Goal: Transaction & Acquisition: Book appointment/travel/reservation

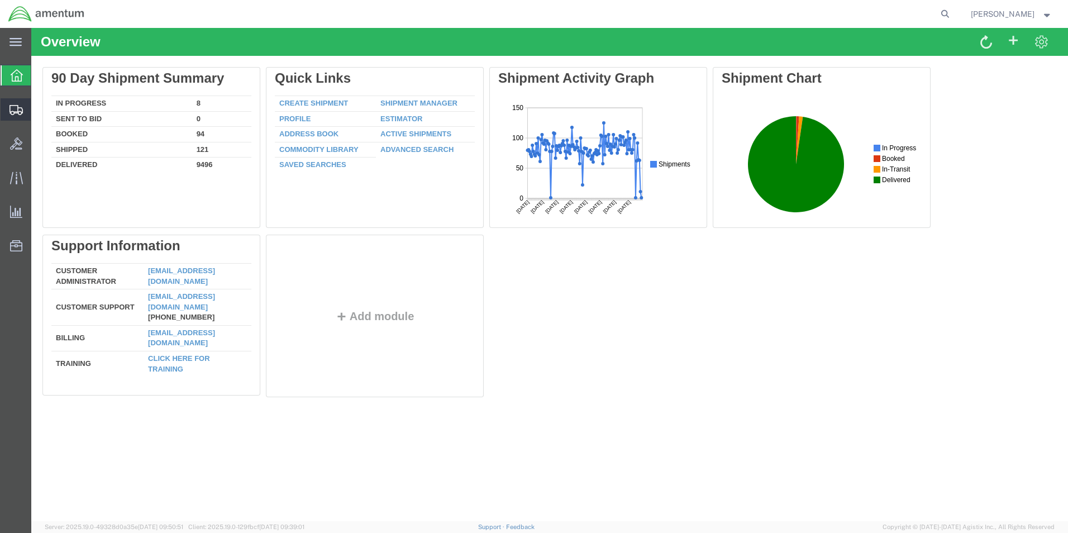
click at [0, 0] on span "Create from Template" at bounding box center [0, 0] width 0 height 0
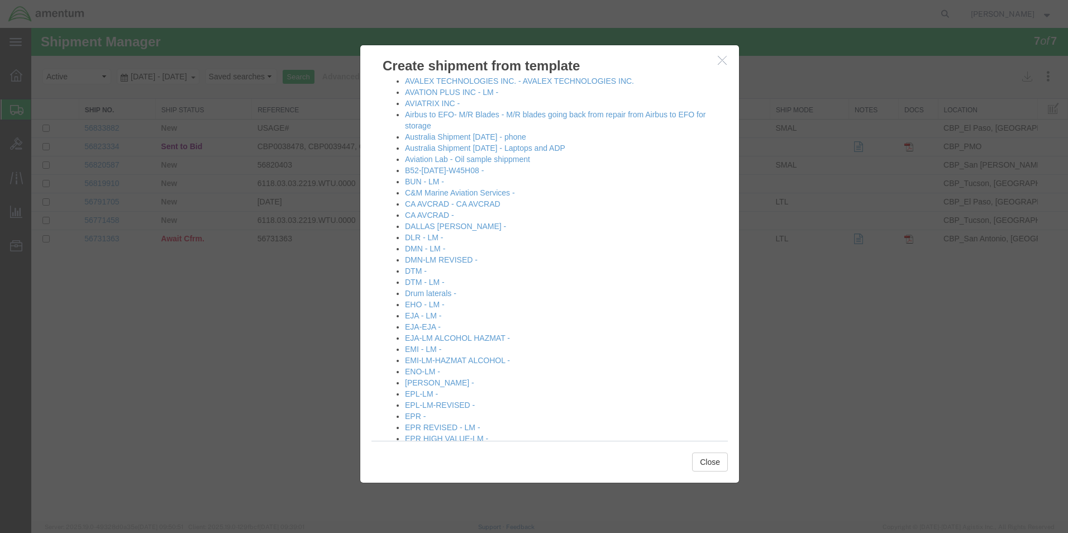
scroll to position [223, 0]
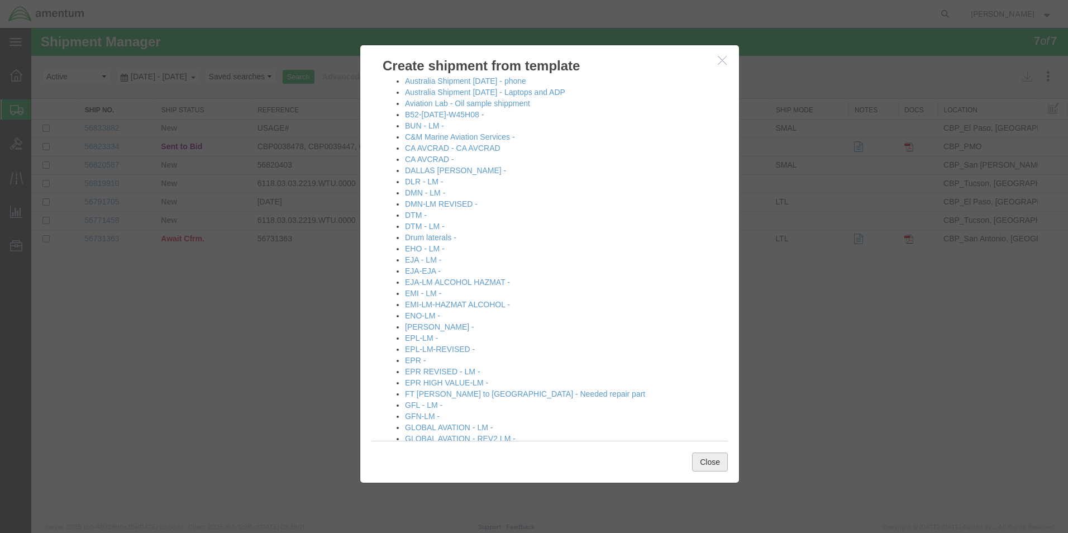
click at [713, 463] on button "Close" at bounding box center [710, 461] width 36 height 19
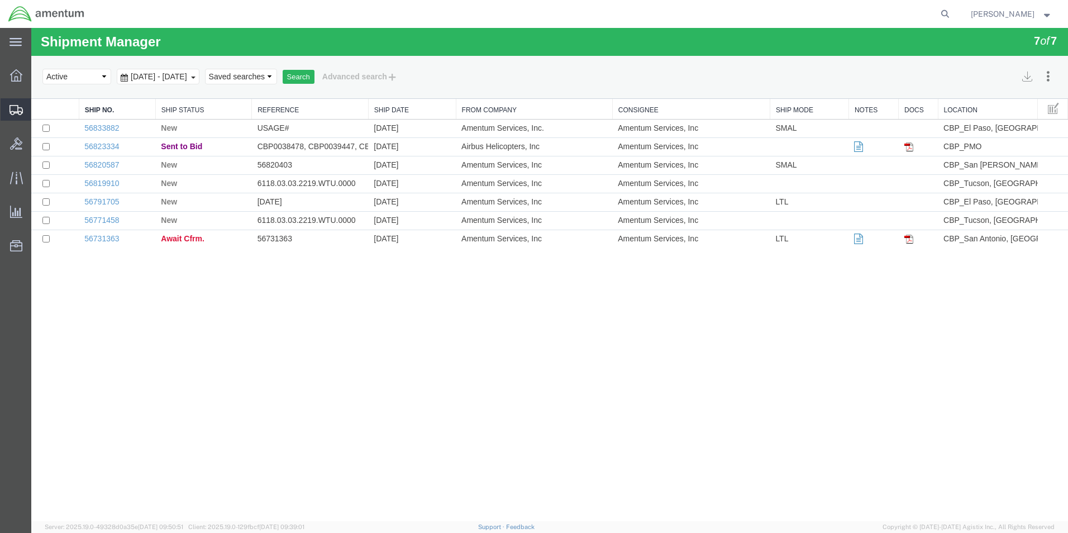
click at [0, 0] on span "Create Shipment" at bounding box center [0, 0] width 0 height 0
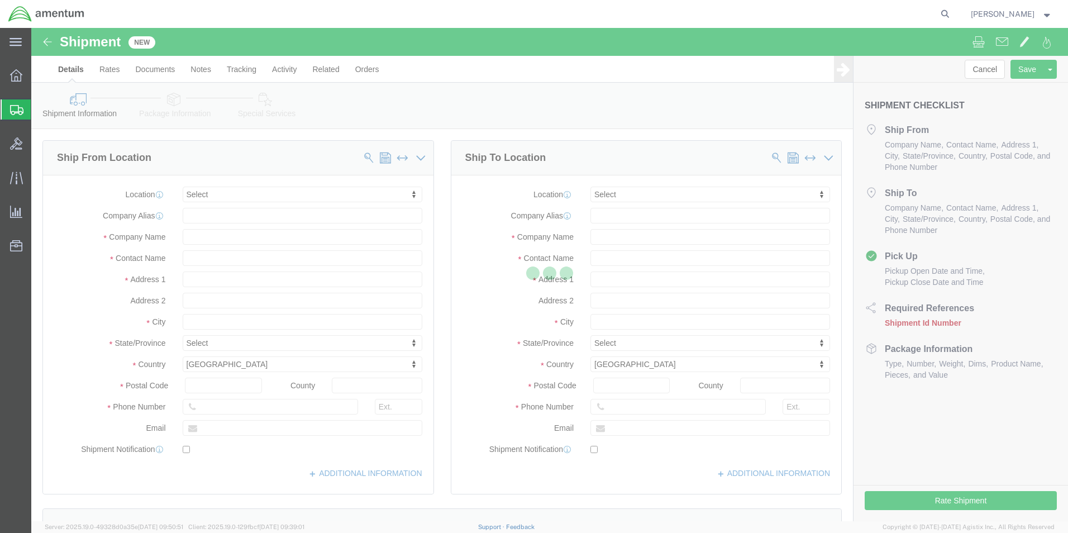
select select
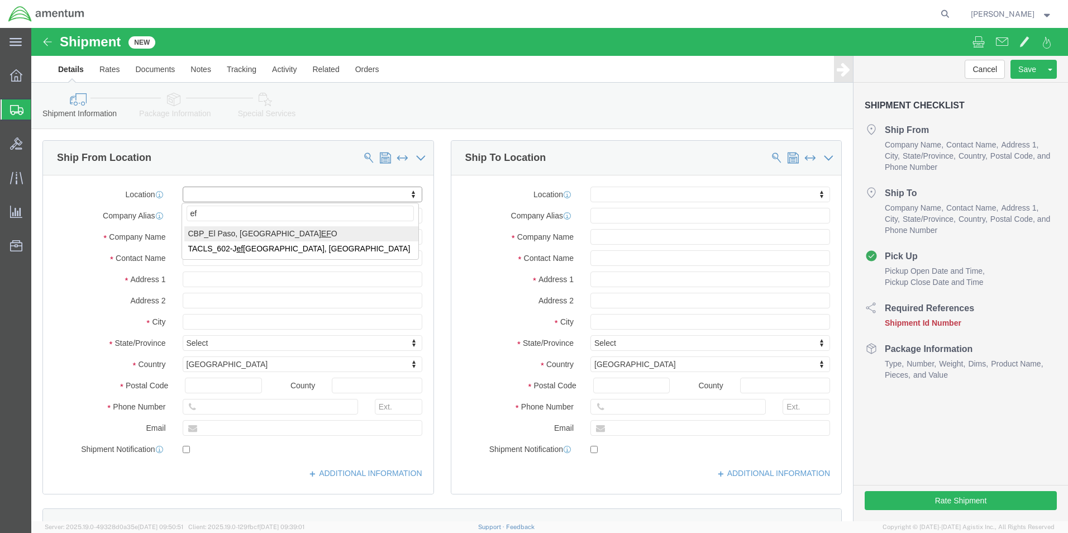
type input "efo"
select select "49831"
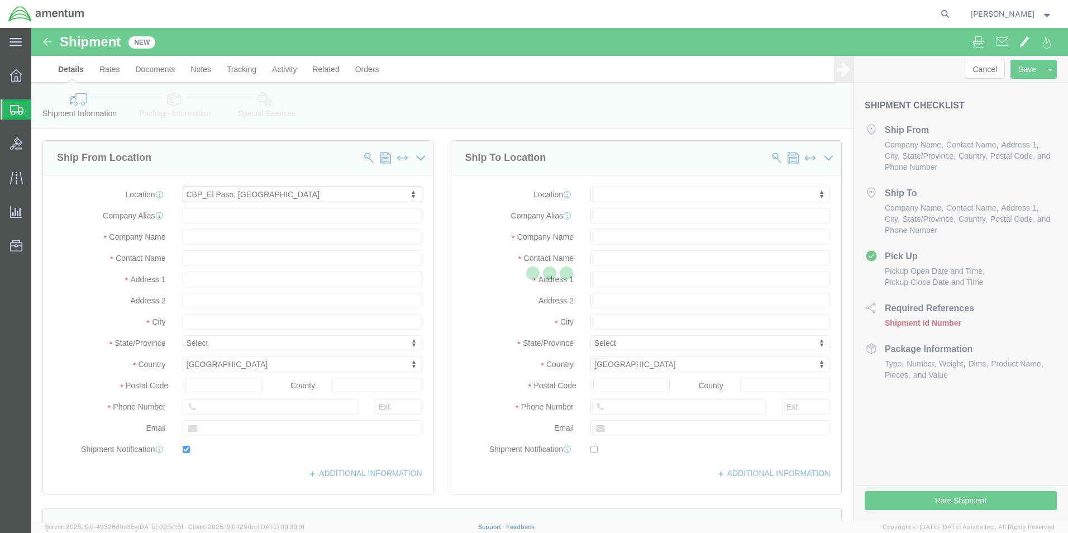
type input "[STREET_ADDRESS][PERSON_NAME]"
type input "79906"
type input "[PHONE_NUMBER]"
type input "[PERSON_NAME][EMAIL_ADDRESS][PERSON_NAME][DOMAIN_NAME]"
checkbox input "true"
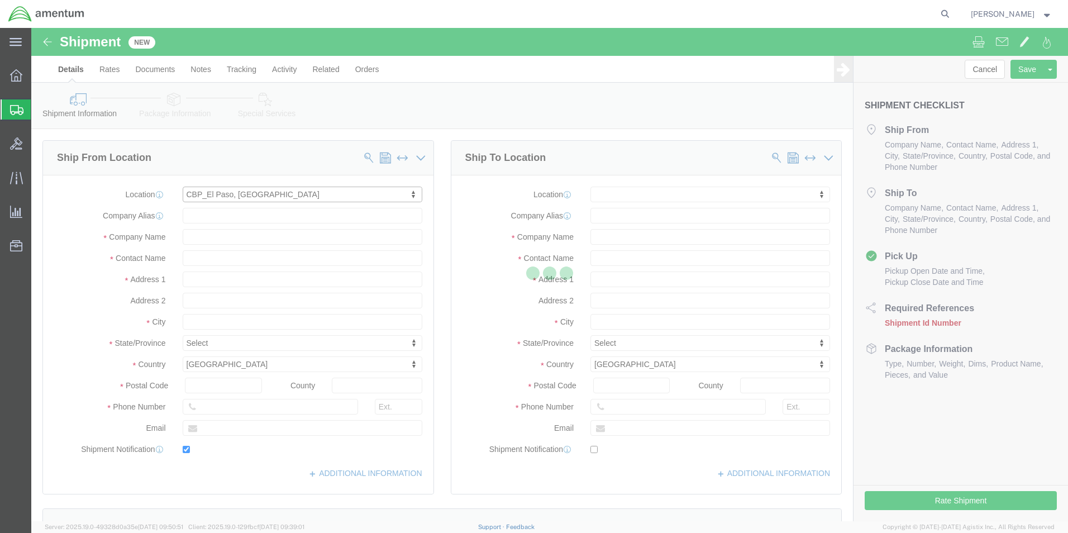
type input "Amentum Services, Inc"
type input "[PERSON_NAME]"
type input "[GEOGRAPHIC_DATA]"
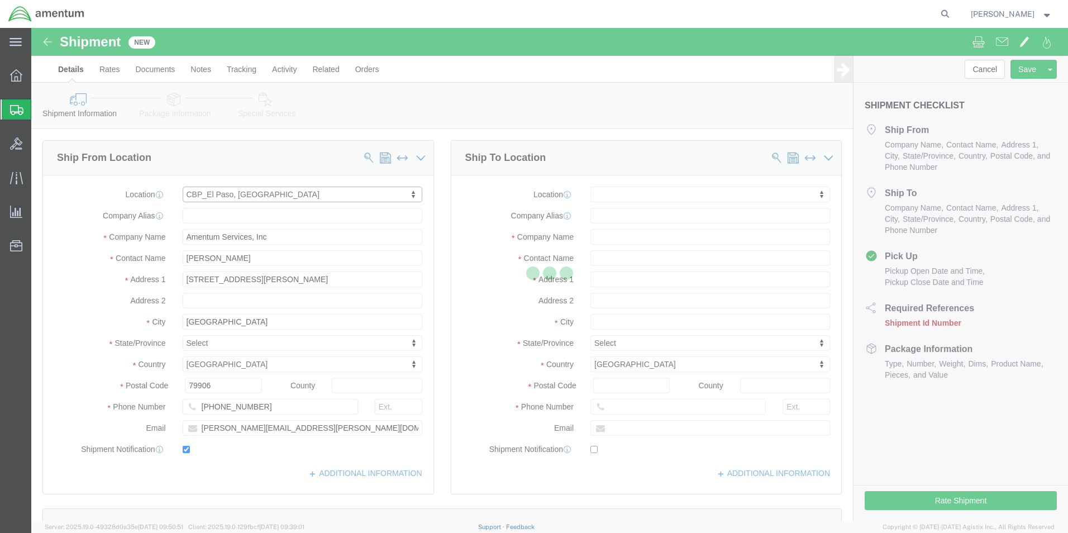
select select "[GEOGRAPHIC_DATA]"
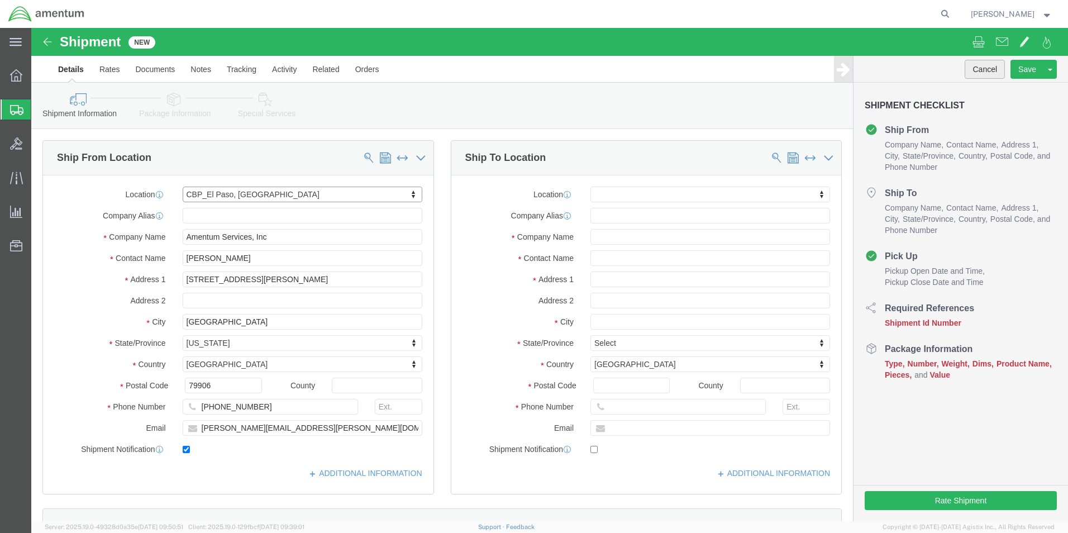
click button "Cancel"
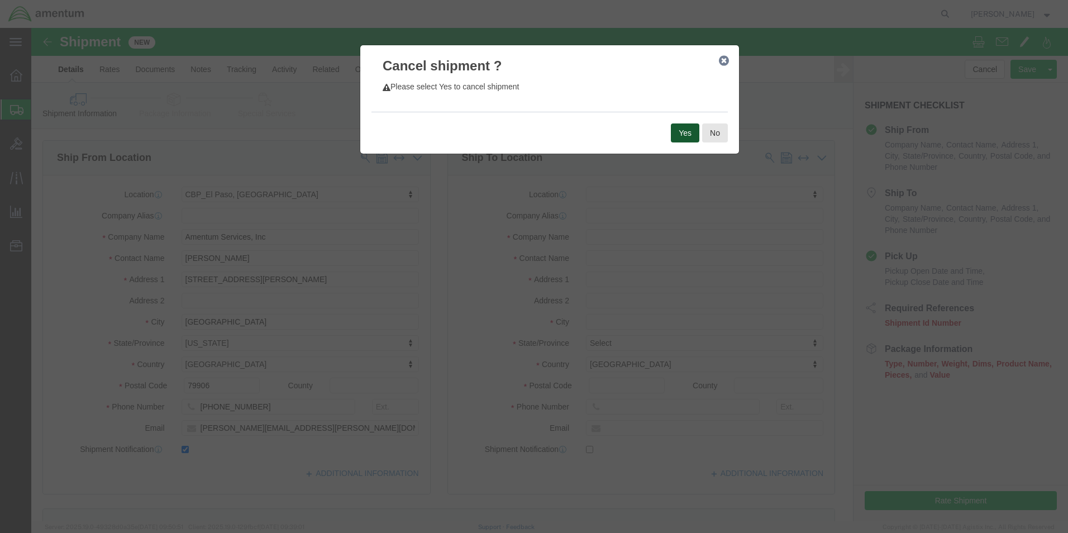
click button "Yes"
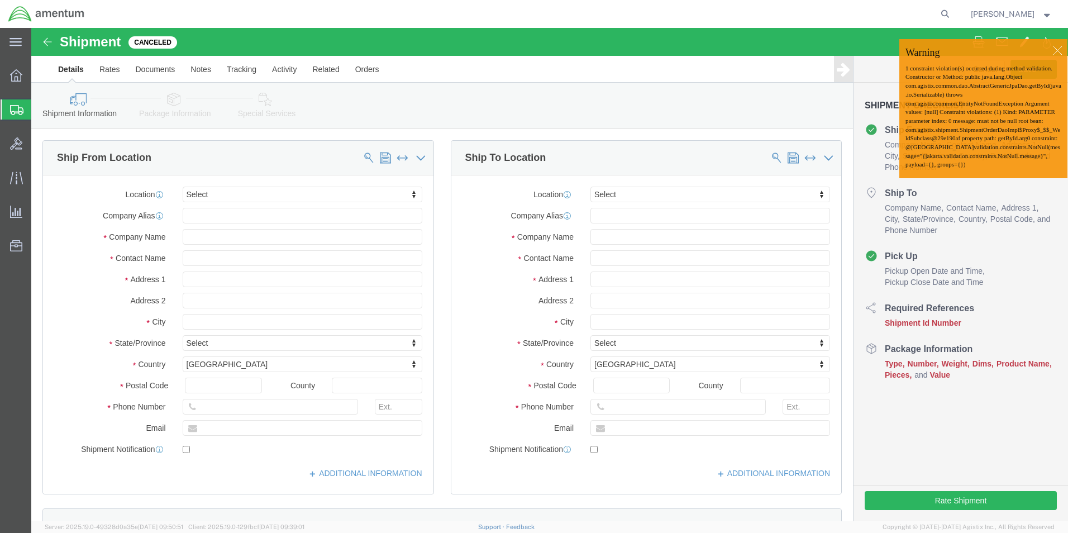
click div
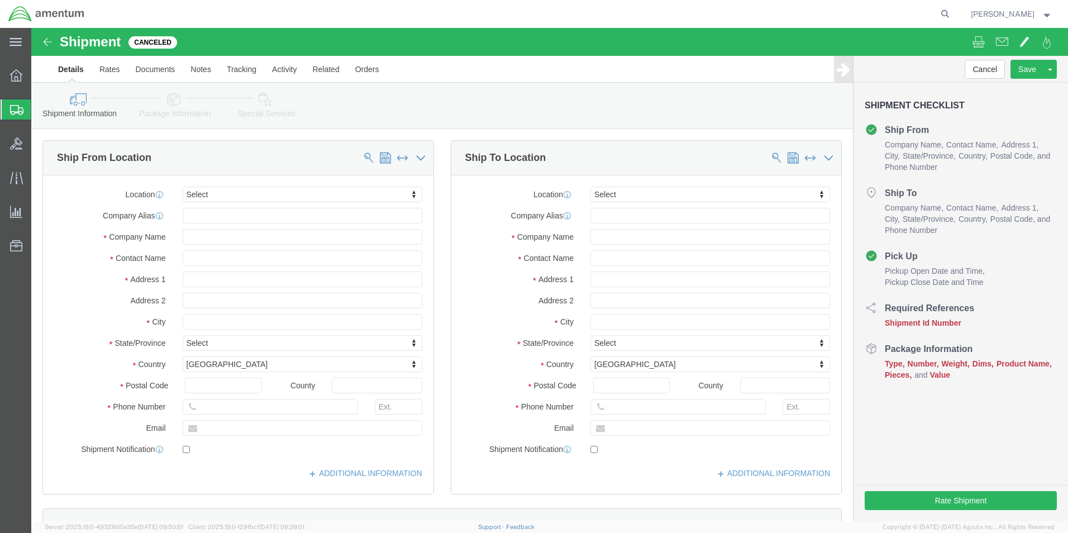
click at [0, 0] on span "Create from Template" at bounding box center [0, 0] width 0 height 0
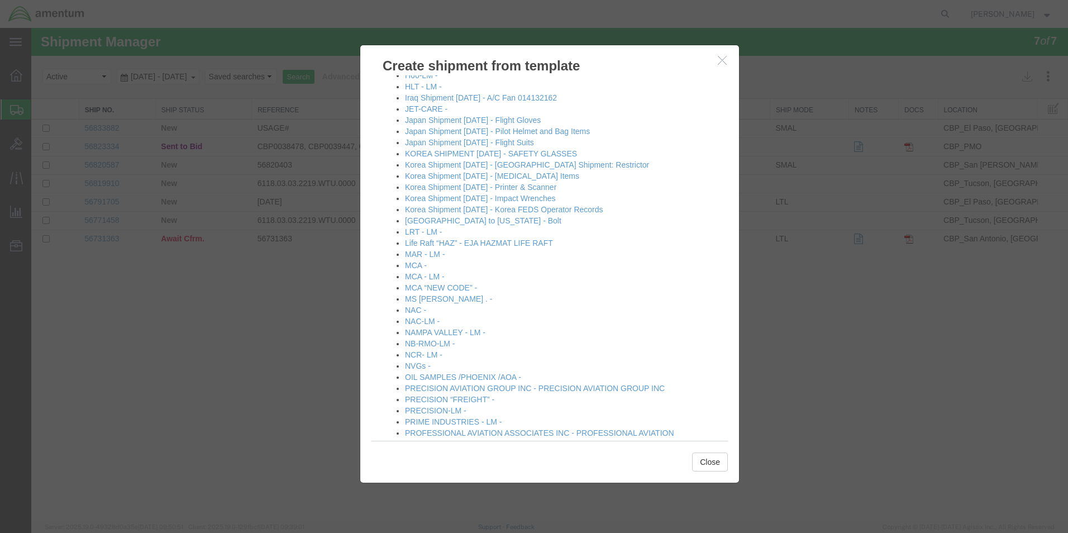
scroll to position [670, 0]
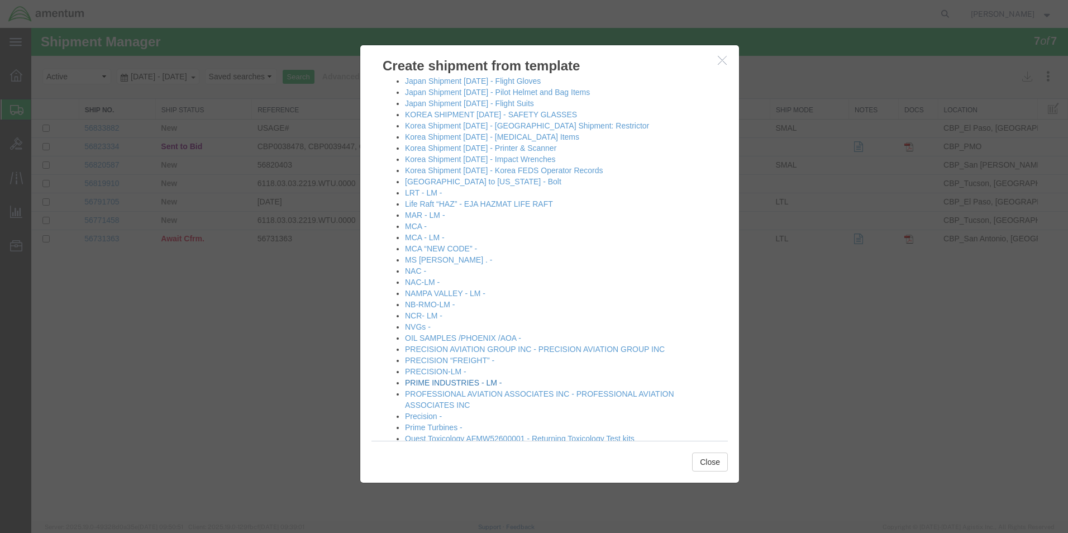
click at [436, 381] on link "PRIME INDUSTRIES - LM -" at bounding box center [453, 382] width 97 height 9
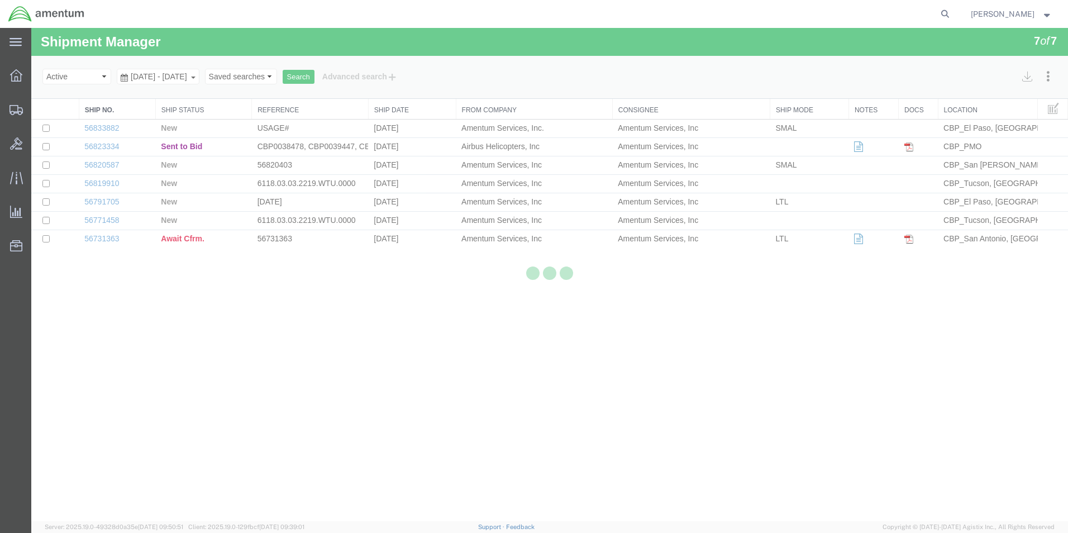
select select "49831"
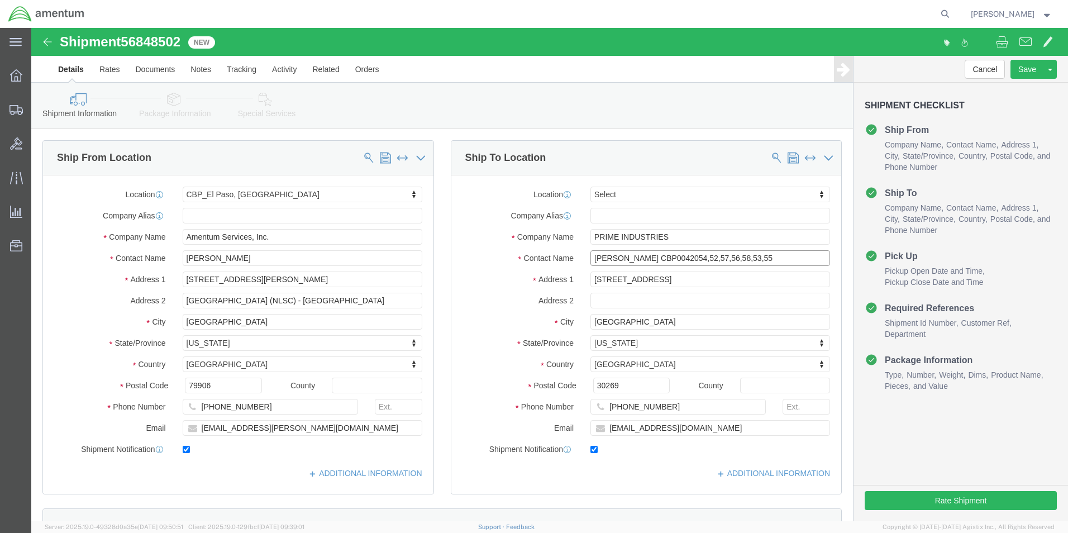
click input "[PERSON_NAME] CBP0042054,52,57,56,58,53,55"
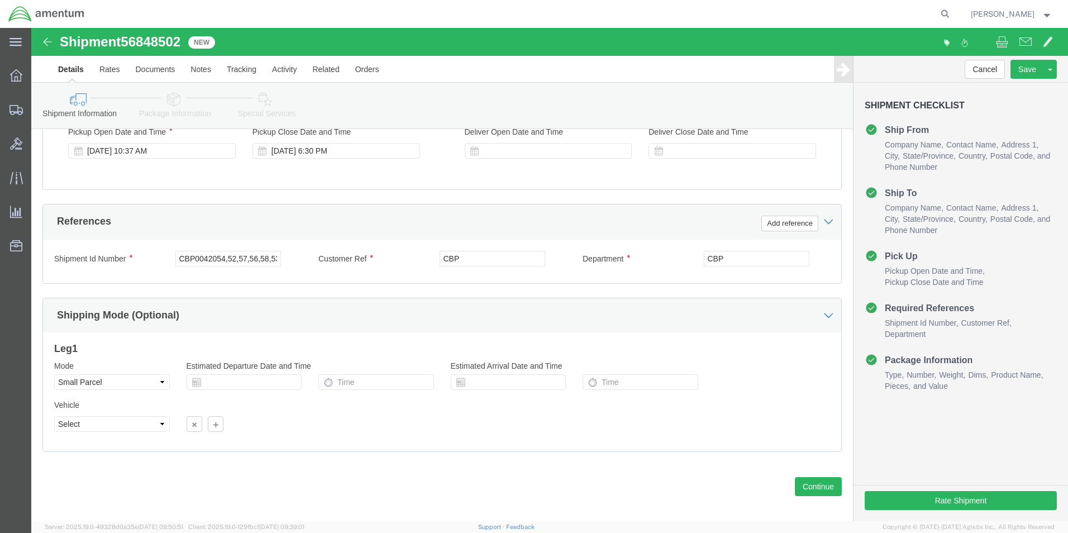
scroll to position [466, 0]
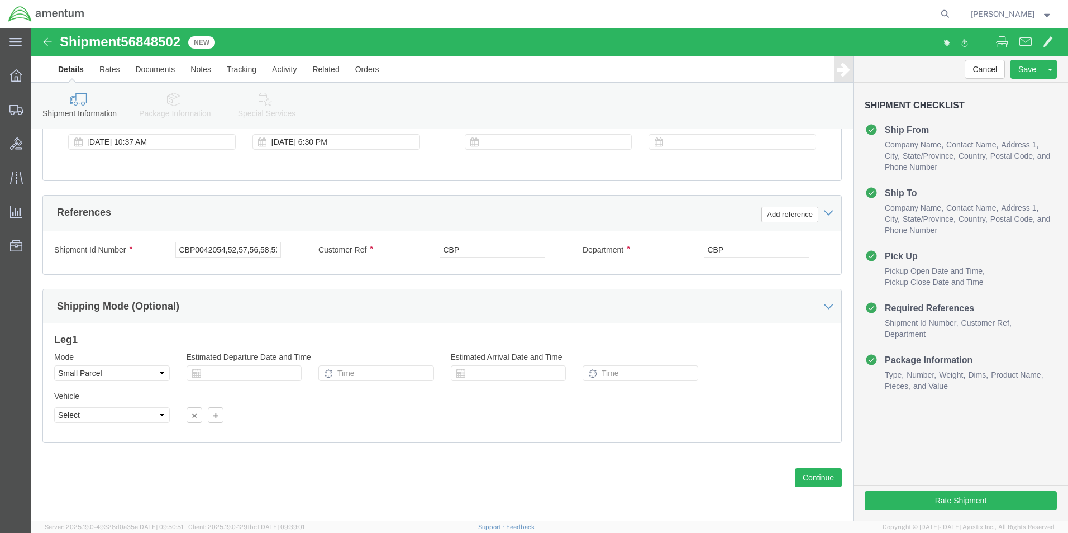
type input "[PERSON_NAME] CBP00CBP0044255,56,57"
click input "CBP0042054,52,57,56,58,53,55,"
type input "CBP0044255,56,57"
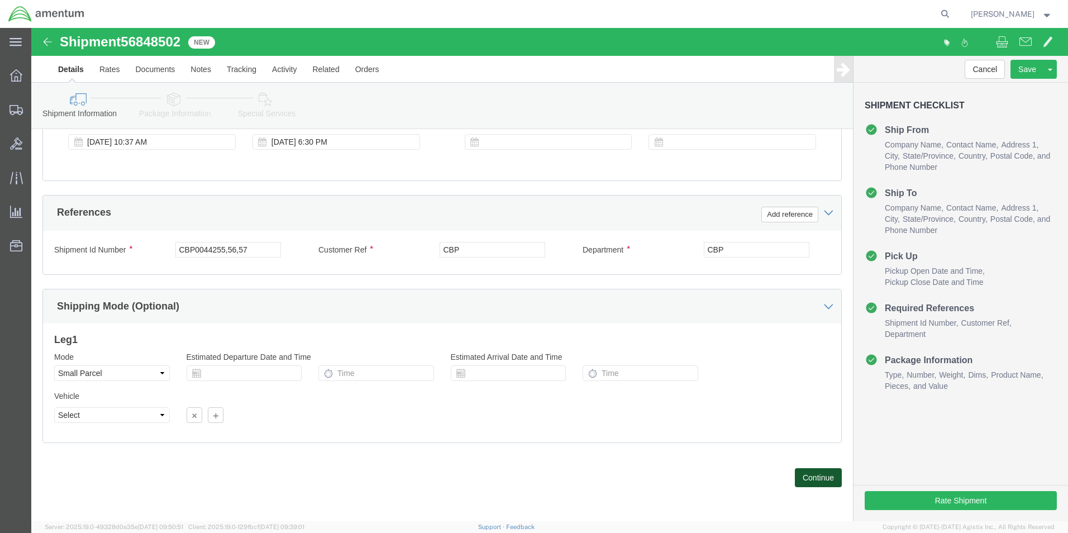
click button "Continue"
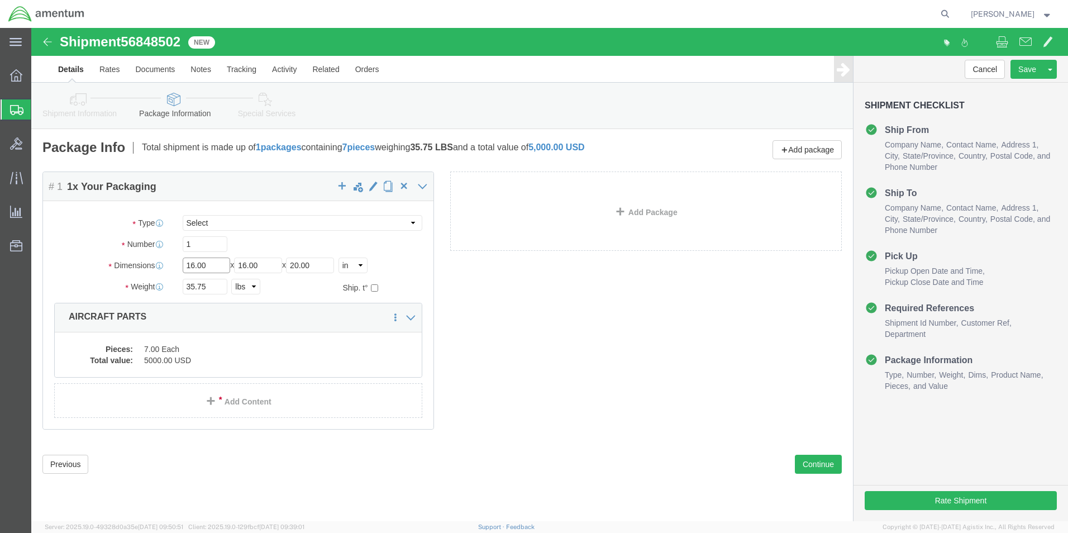
click input "16.00"
type input "15"
type input "7"
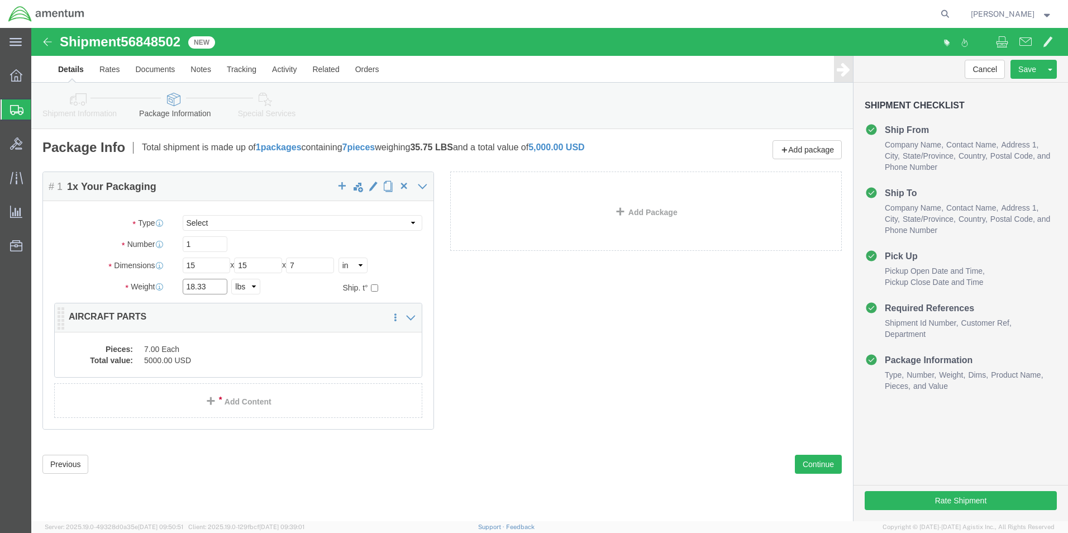
type input "18.33"
click dd "7.00 Each"
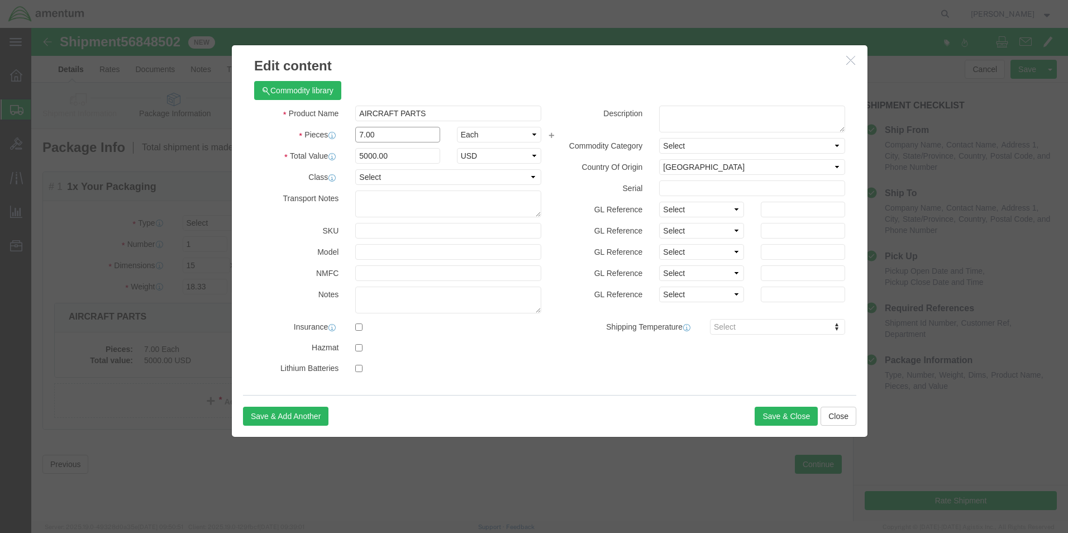
click input "7.00"
type input "3.00"
click input "2142.86"
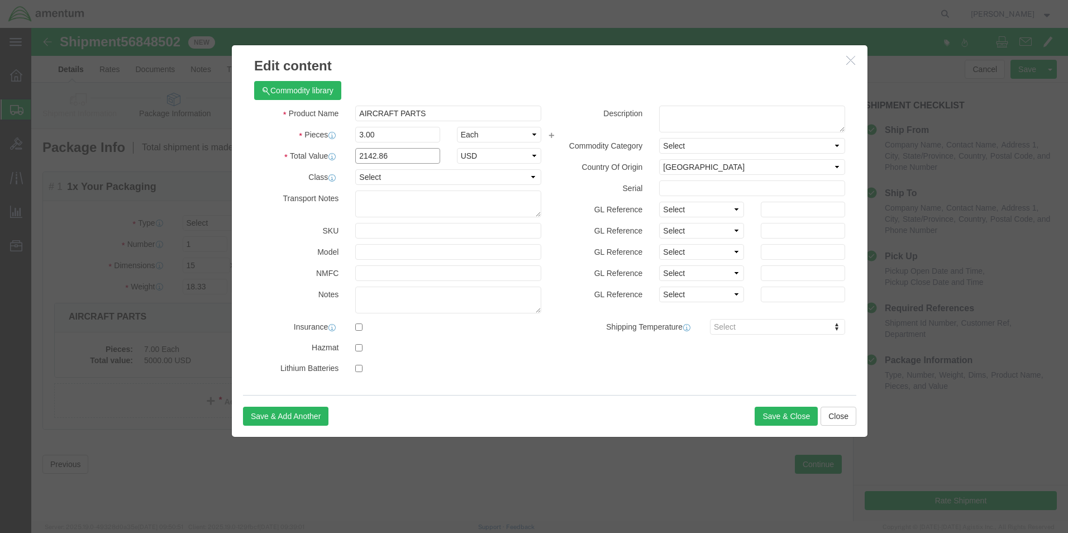
click input "2142.86"
type input "5000.00"
click button "Save & Close"
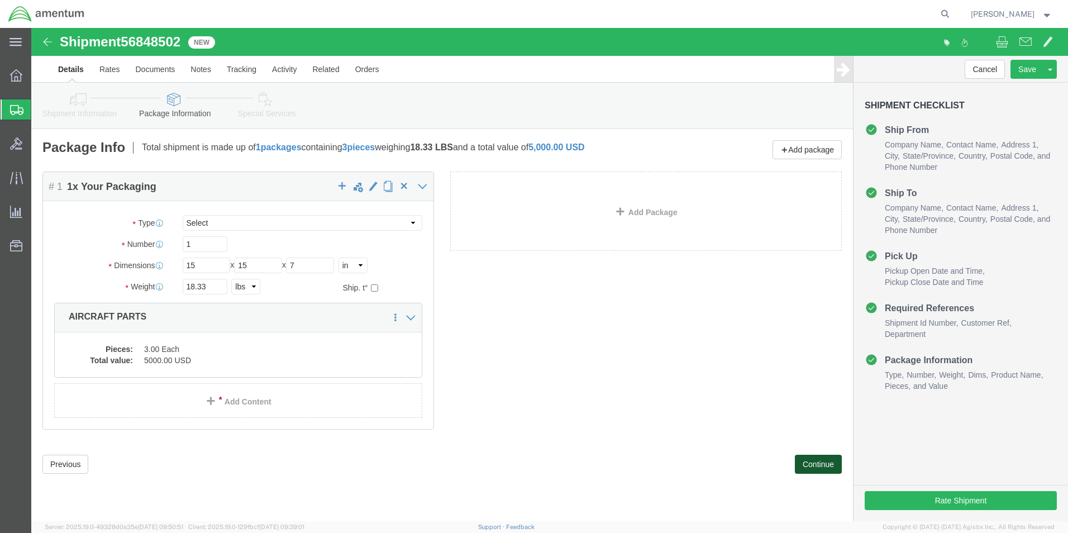
click button "Continue"
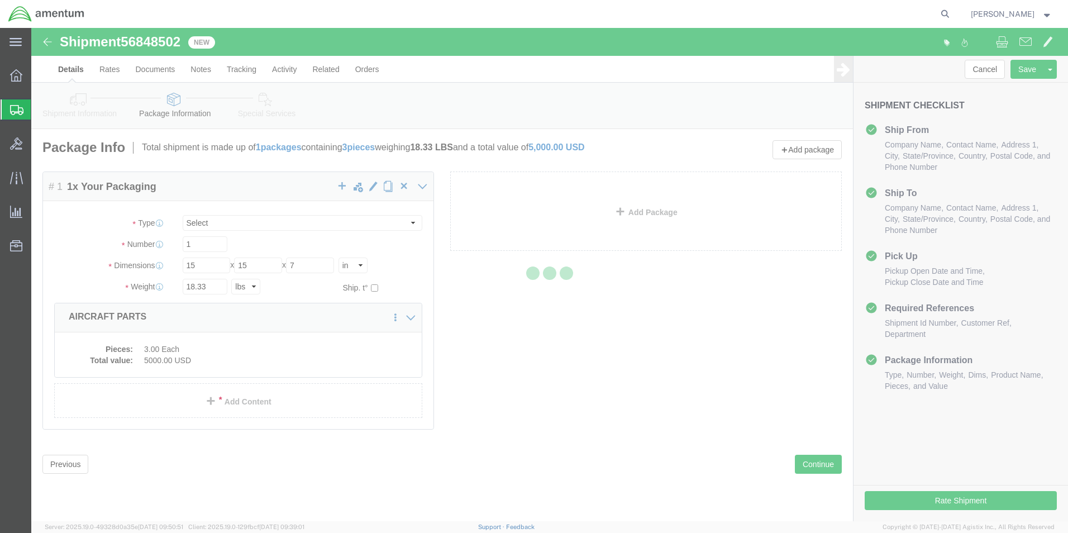
select select
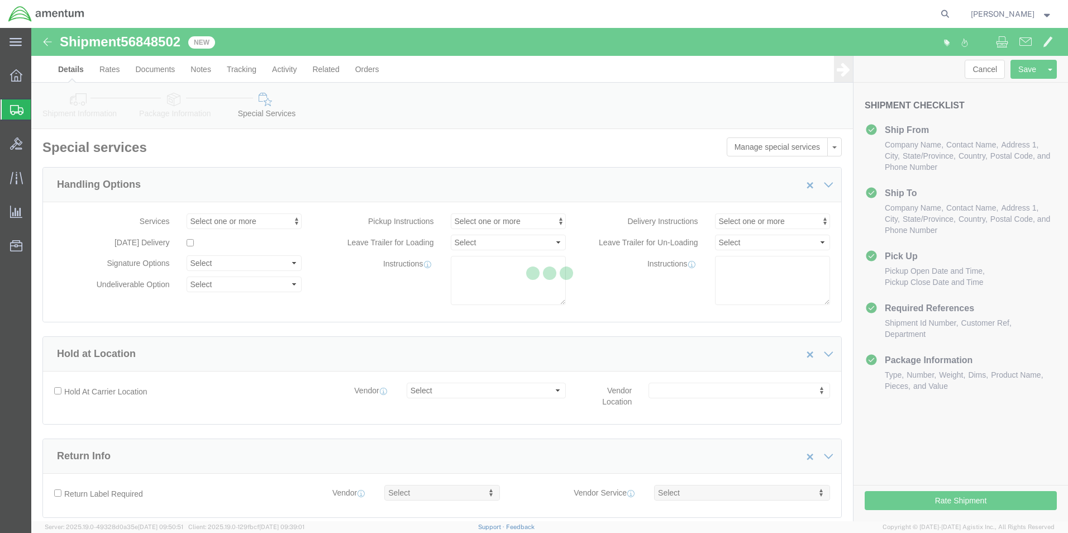
select select "DEPARTMENT"
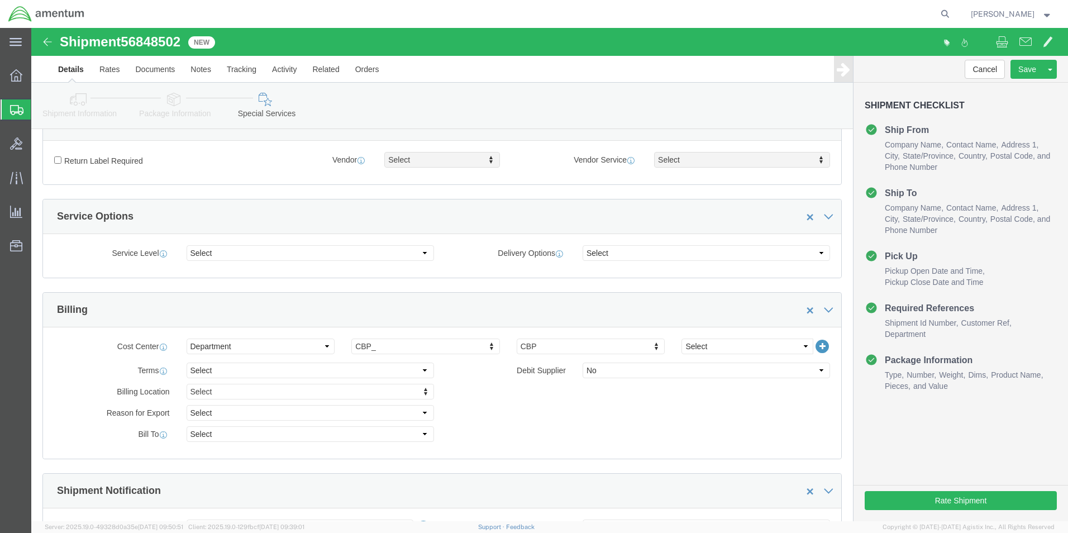
scroll to position [335, 0]
click select "Select 6118.03.03.2219.000.BUN.0000 6118.03.03.2219.000.DLR.0000 6118.03.03.221…"
select select "96752"
click select "Select 6118.03.03.2219.000.BUN.0000 6118.03.03.2219.000.DLR.0000 6118.03.03.221…"
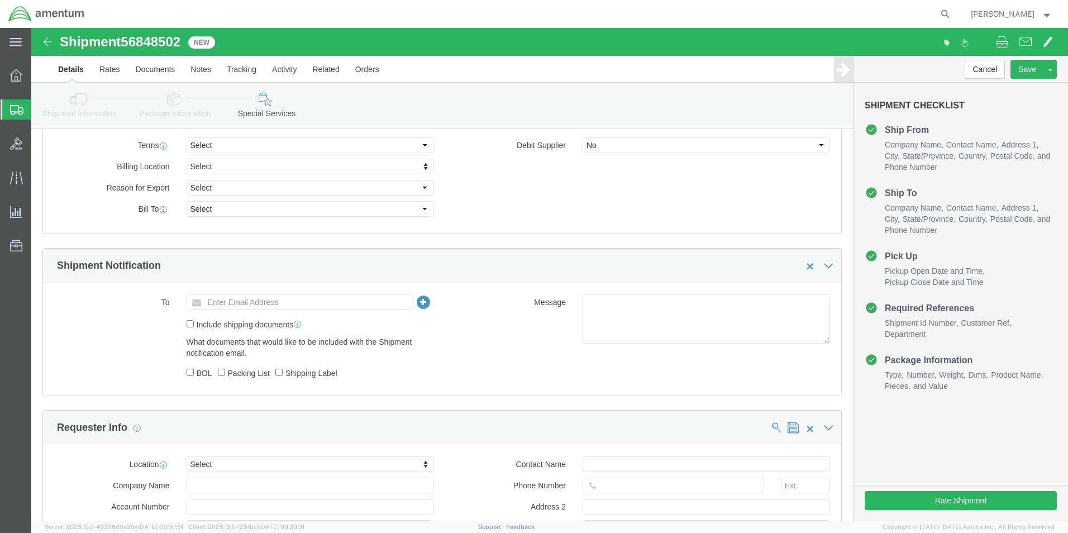
scroll to position [559, 0]
click button "Rate Shipment"
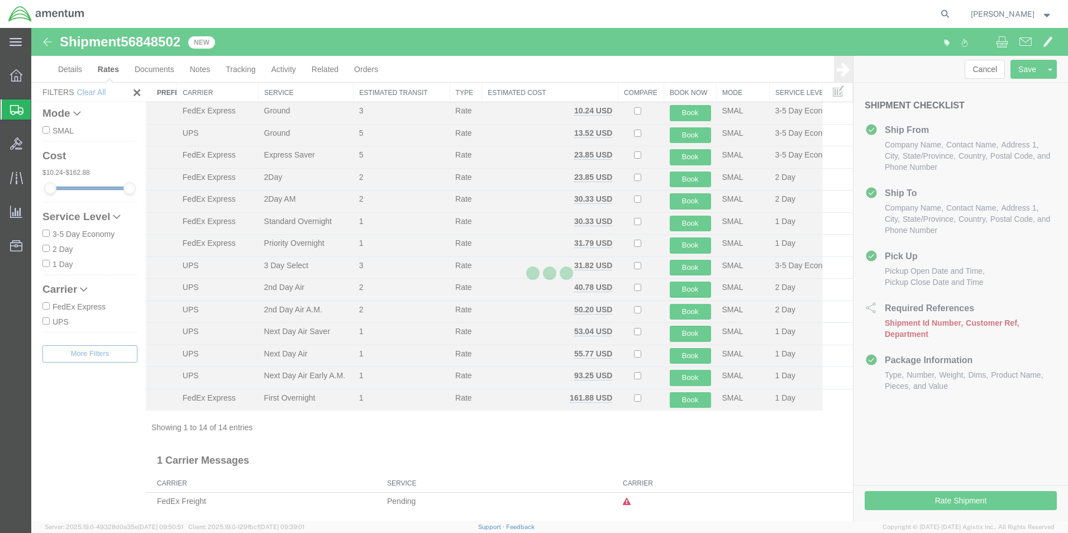
scroll to position [24, 0]
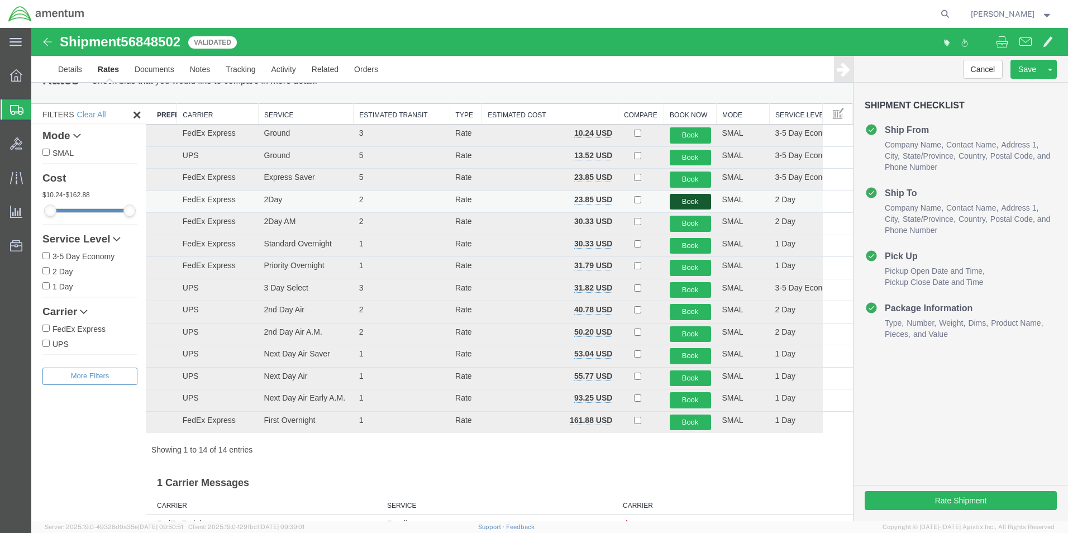
click at [685, 203] on button "Book" at bounding box center [690, 202] width 41 height 16
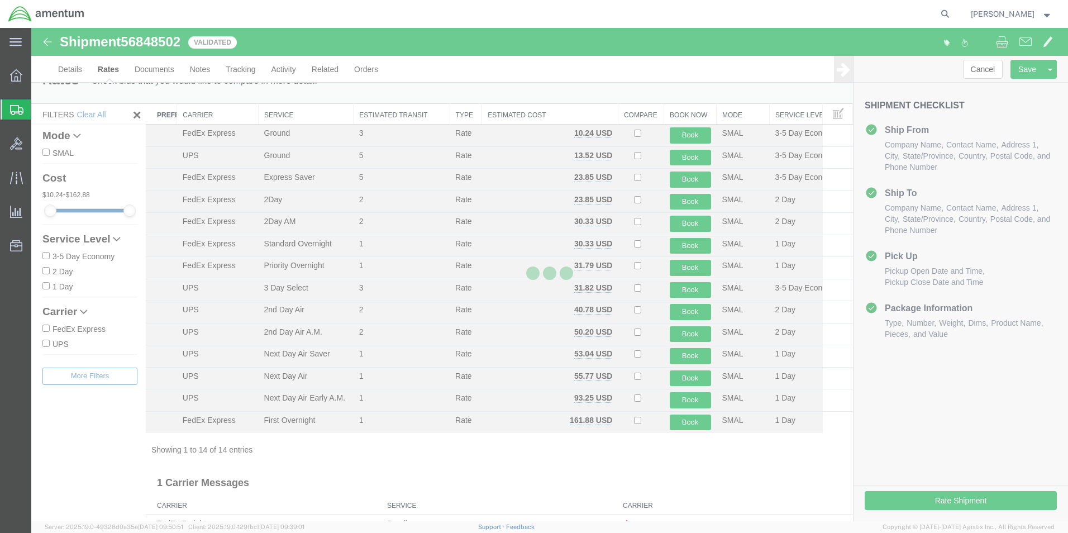
scroll to position [0, 0]
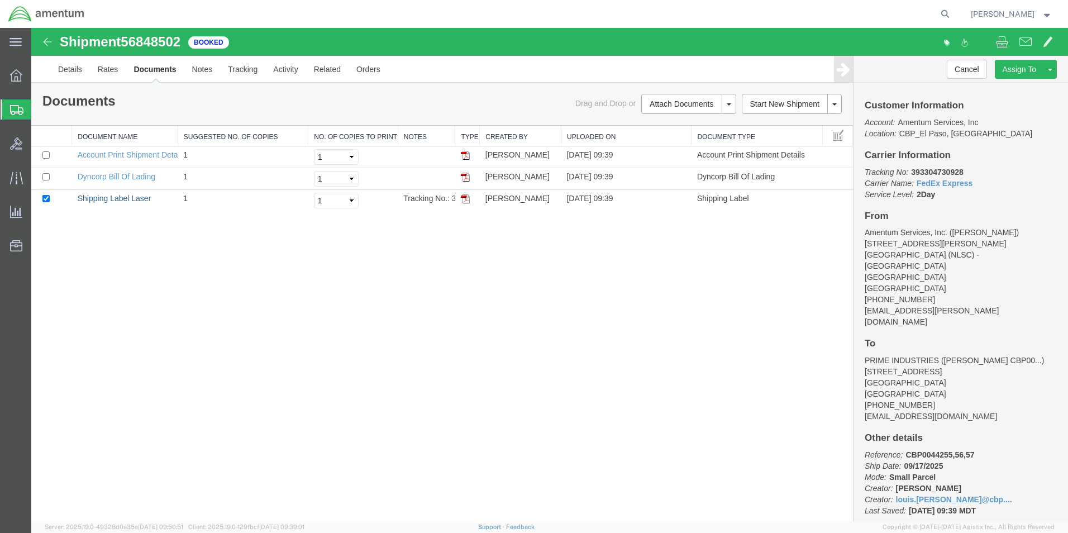
drag, startPoint x: 119, startPoint y: 199, endPoint x: 857, endPoint y: 429, distance: 772.8
click at [119, 199] on link "Shipping Label Laser" at bounding box center [115, 198] width 74 height 9
click at [998, 87] on link "Clone Shipment" at bounding box center [1008, 87] width 97 height 17
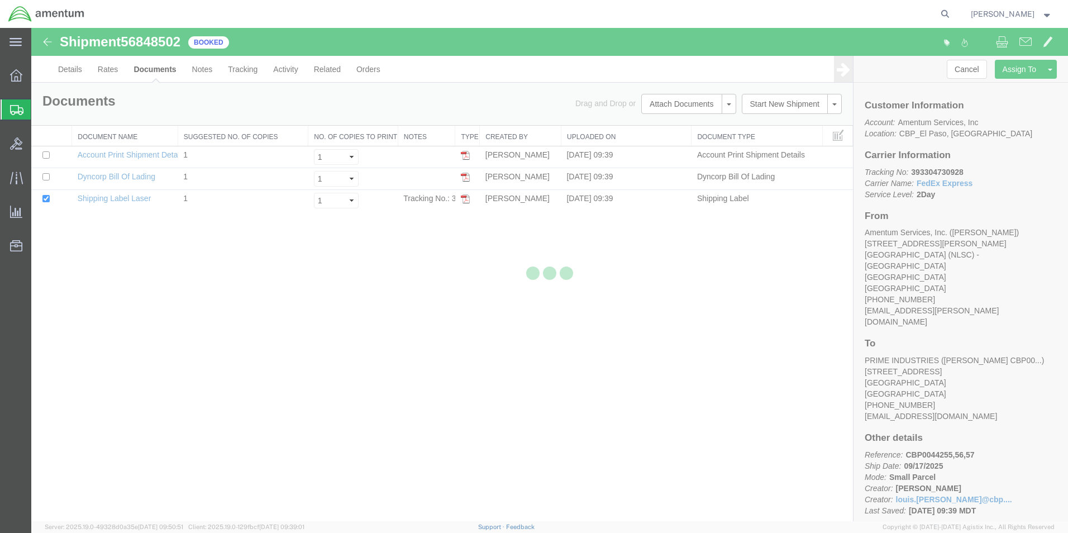
select select "49831"
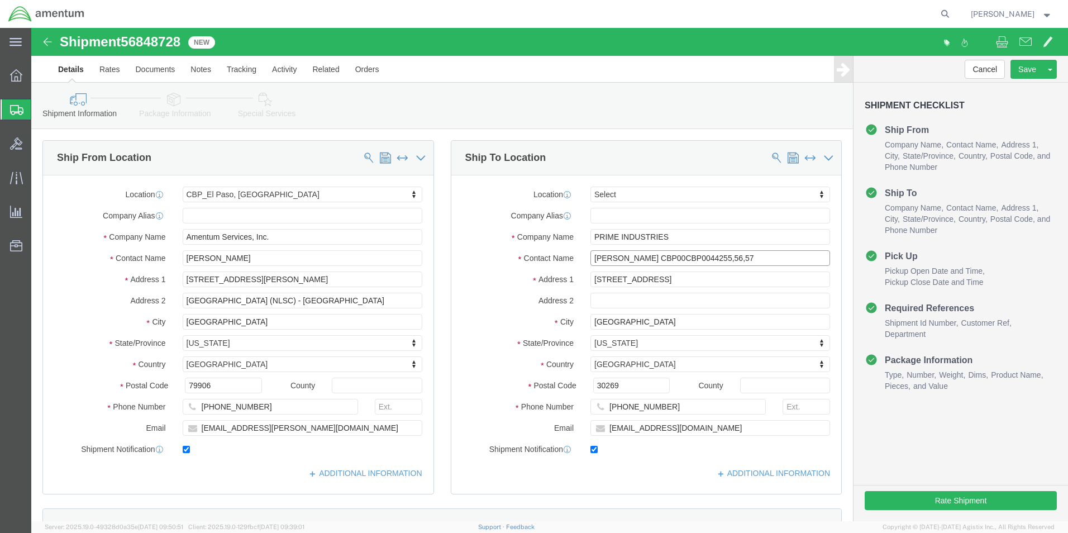
click input "[PERSON_NAME] CBP00CBP0044255,56,57"
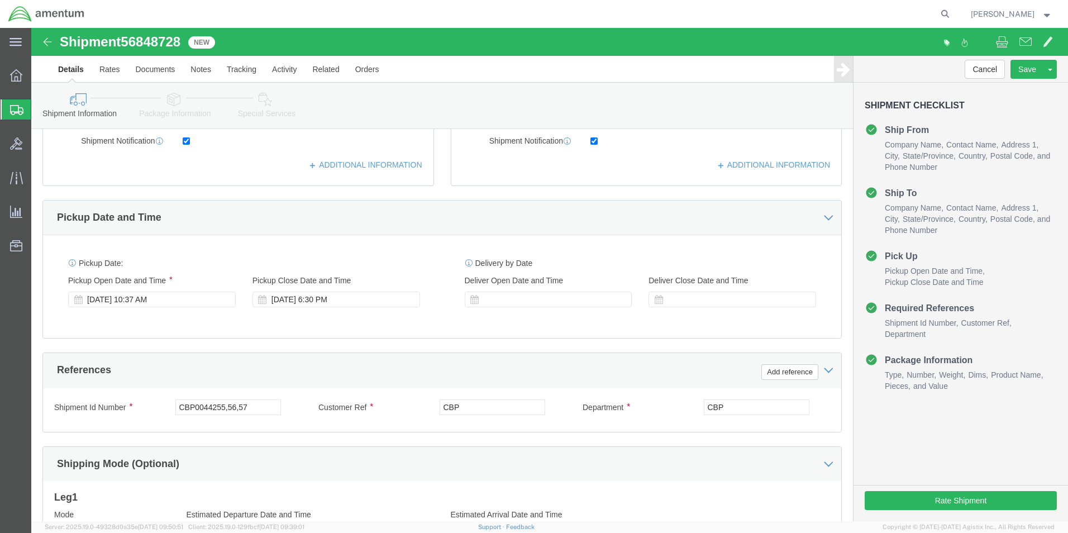
scroll to position [447, 0]
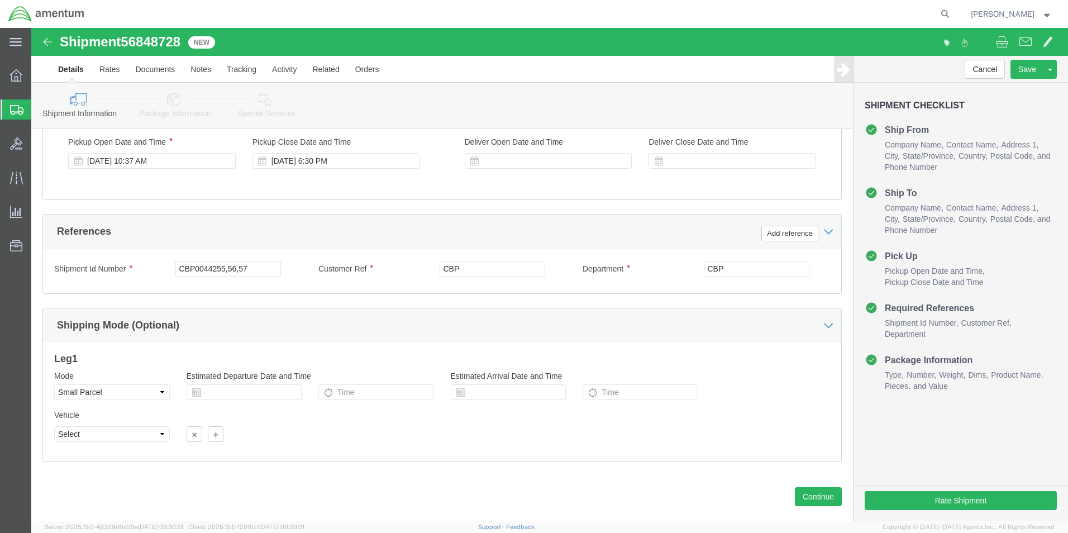
type input "[PERSON_NAME] CBP00CBP0044251,CBP0044252"
click input "CBP0044255,56,57"
type input "CBP0044251,52"
click button "Continue"
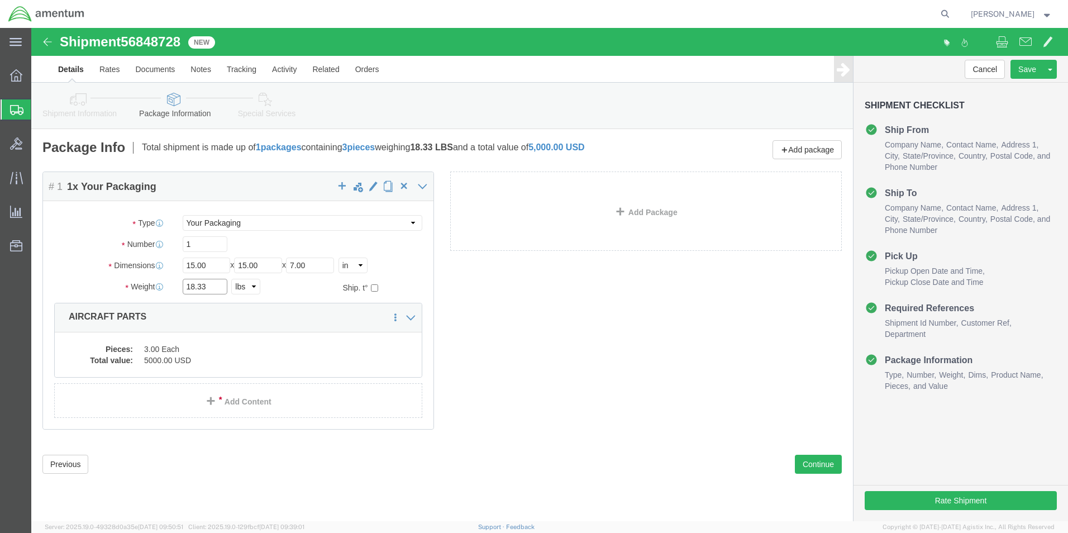
click input "18.33"
type input "13.88"
click dd "3.00 Each"
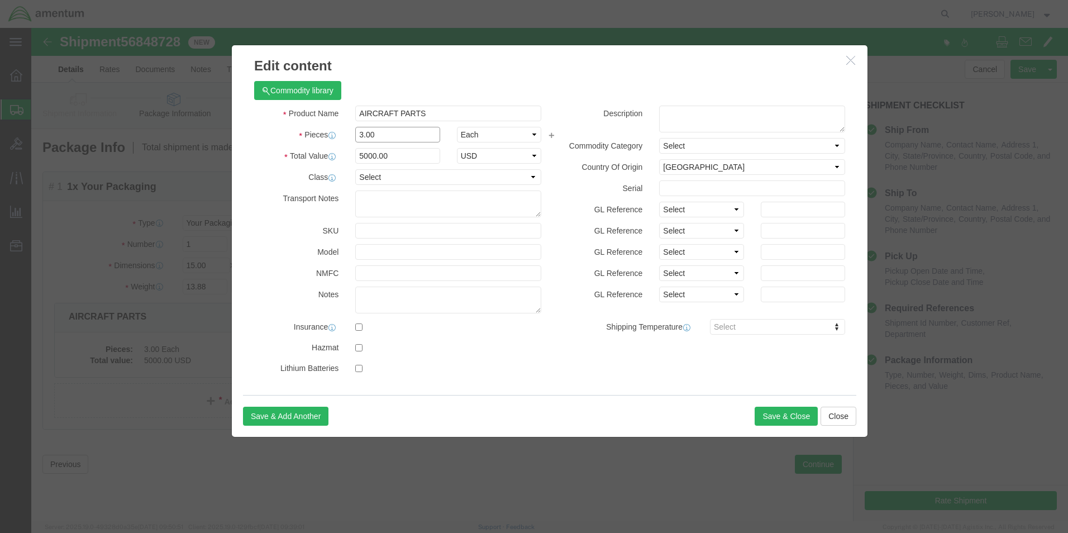
click input "3.00"
type input "1.00"
type input "1666.67"
click button "Save & Close"
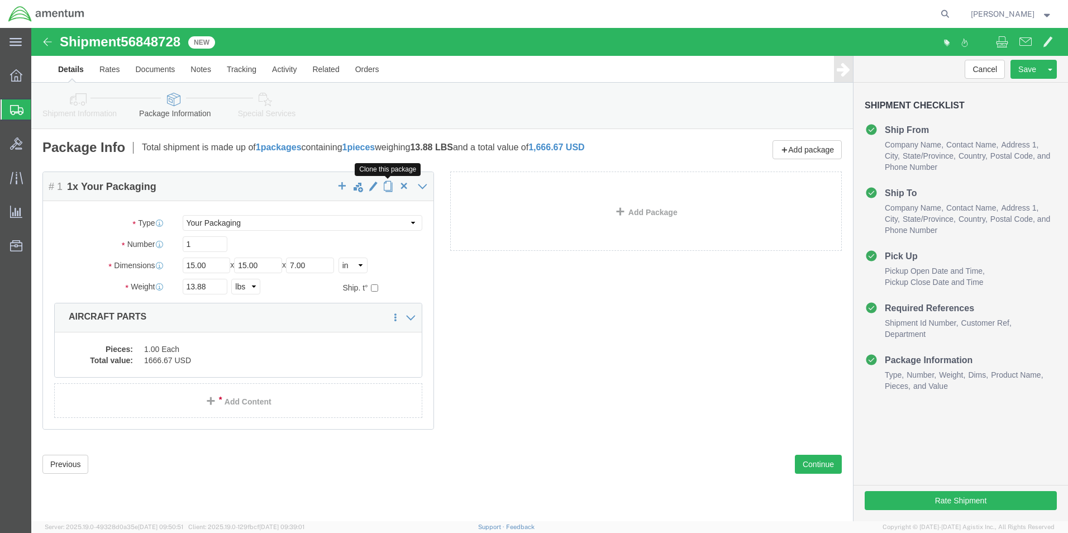
click span "button"
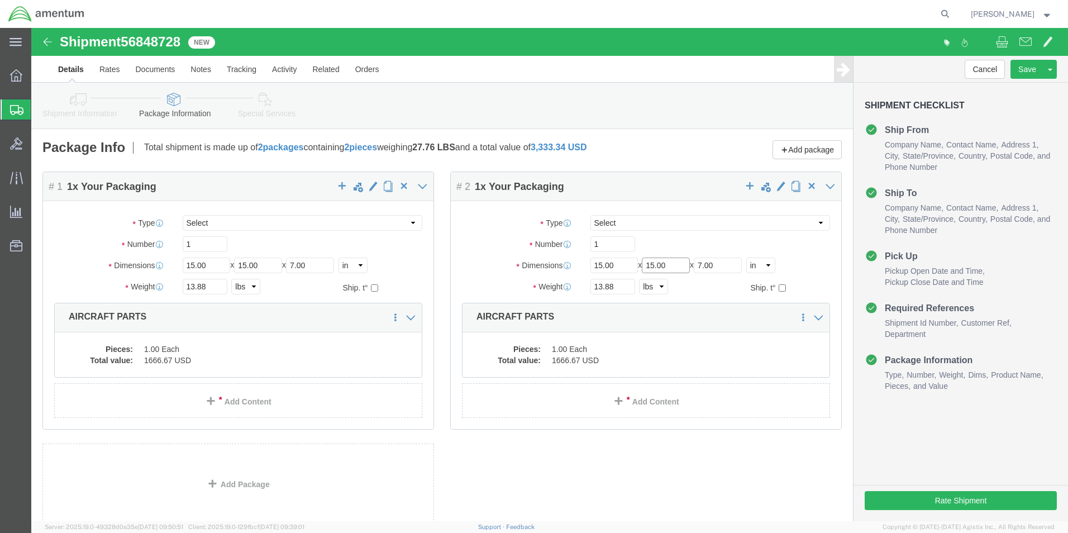
click input "15.00"
type input "13.00"
click input "13.88"
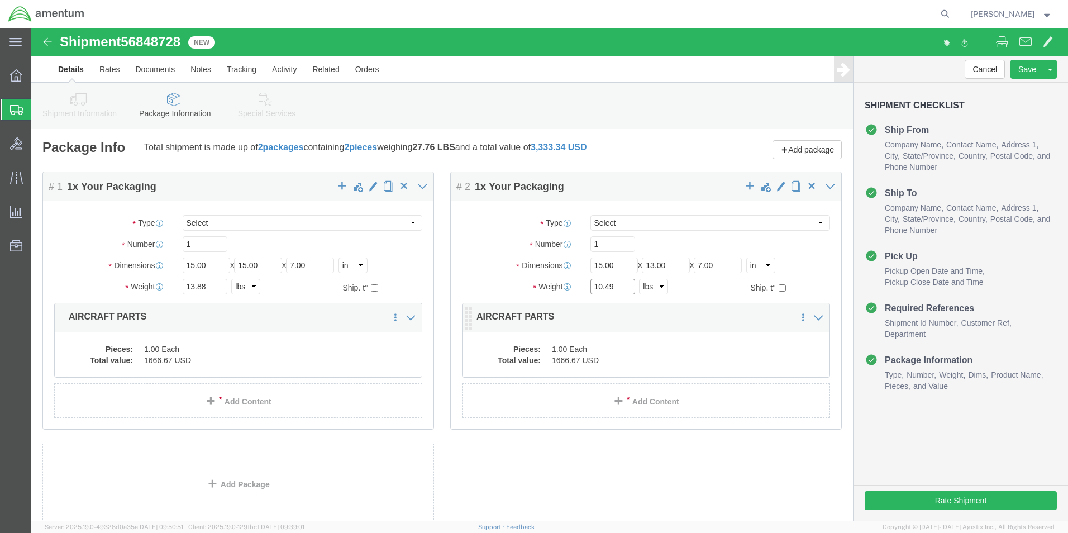
type input "10.49"
click dd "1666.67 USD"
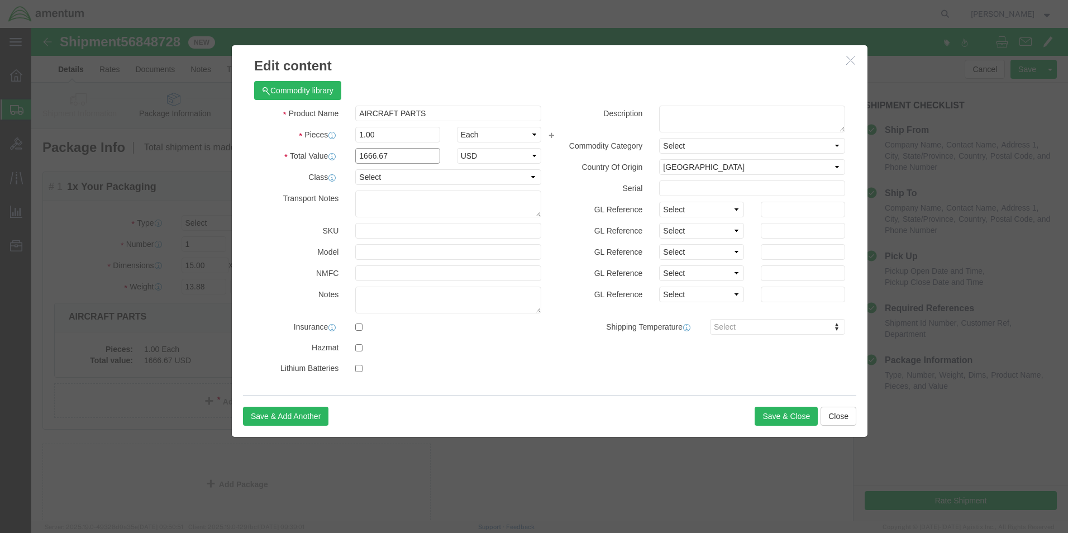
click input "1666.67"
type input "5000.00"
click button "Save & Close"
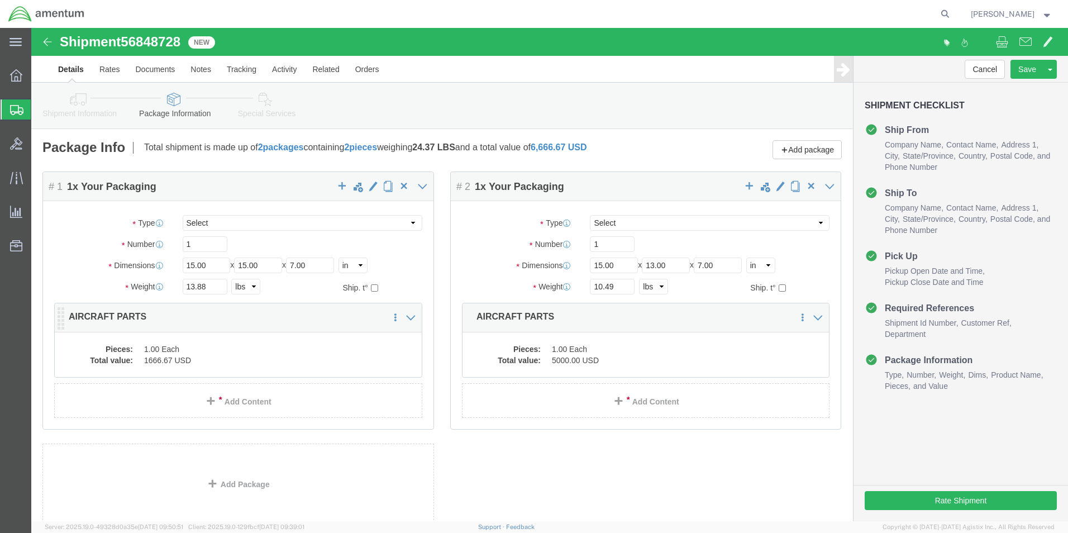
click dd "1.00 Each"
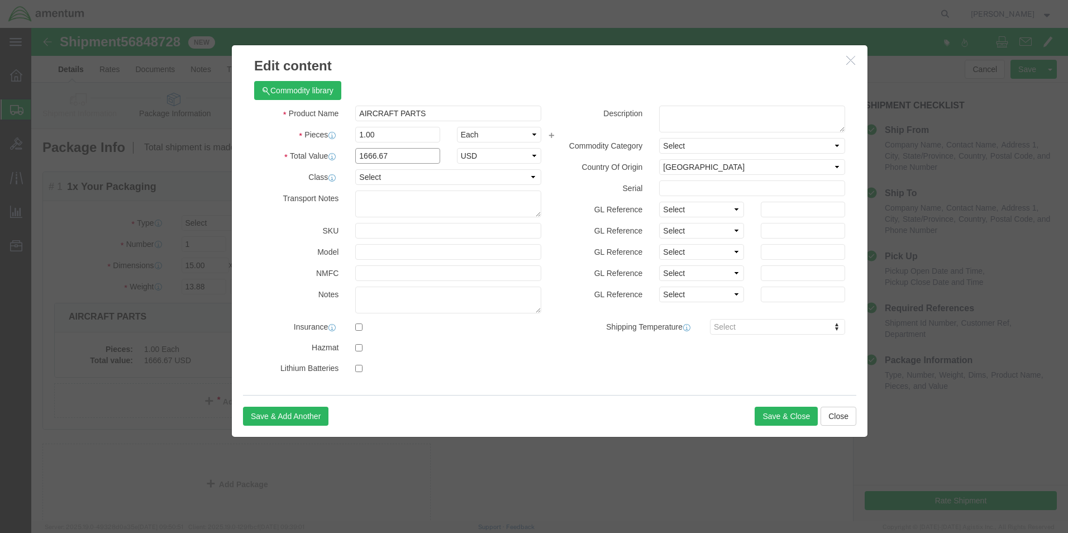
click input "1666.67"
type input "5000.00"
click button "Save & Close"
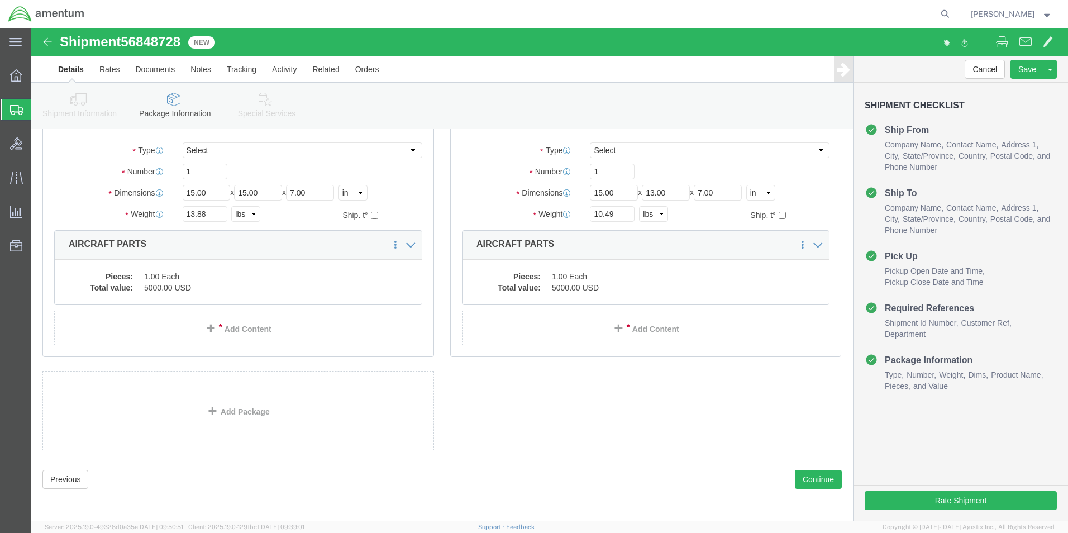
scroll to position [74, 0]
click button "Continue"
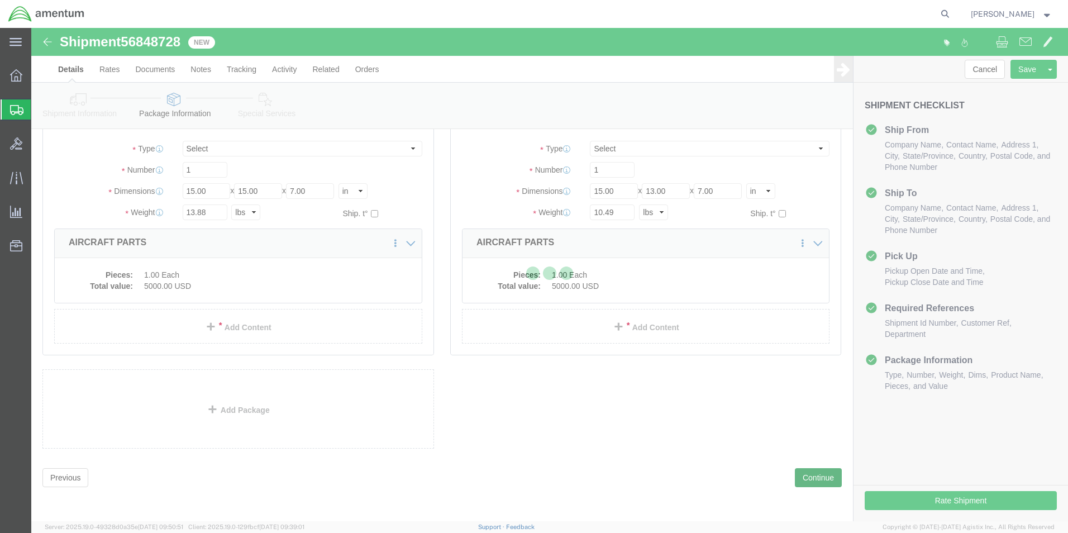
select select
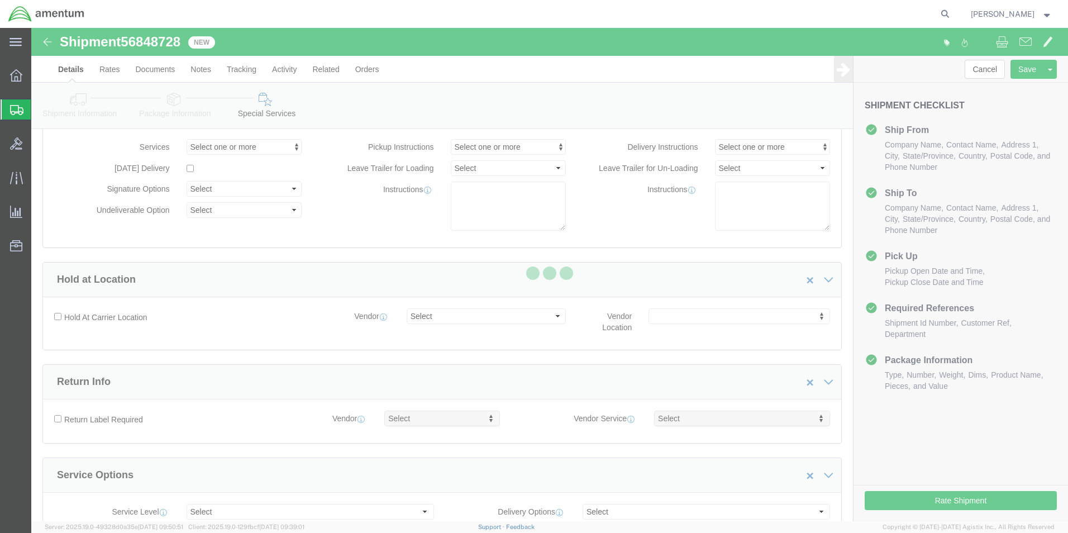
select select "DEPARTMENT"
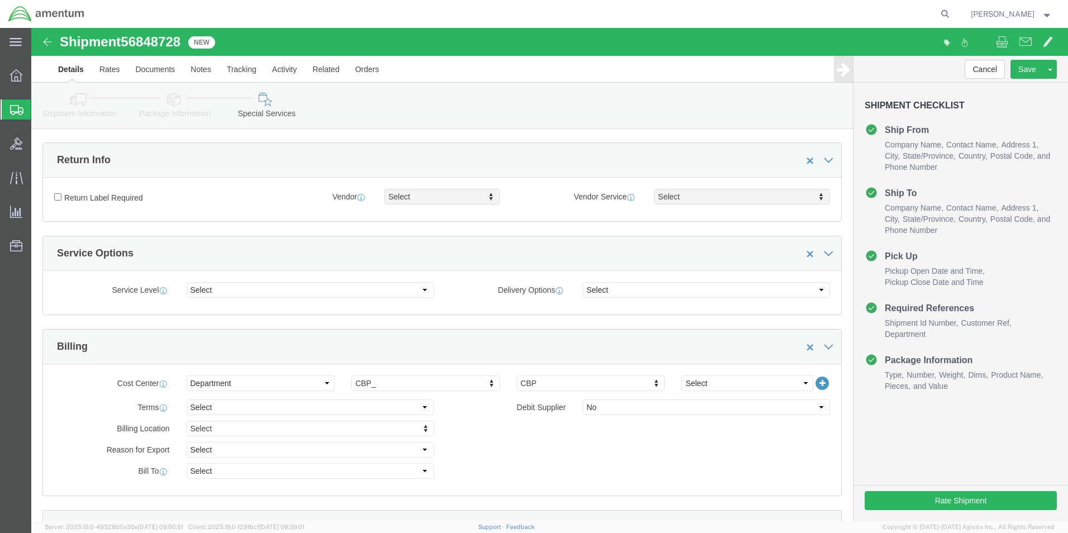
scroll to position [298, 0]
click select "Select 6118.03.03.2219.000.BUN.0000 6118.03.03.2219.000.DLR.0000 6118.03.03.221…"
select select "96752"
click select "Select 6118.03.03.2219.000.BUN.0000 6118.03.03.2219.000.DLR.0000 6118.03.03.221…"
click button "Rate Shipment"
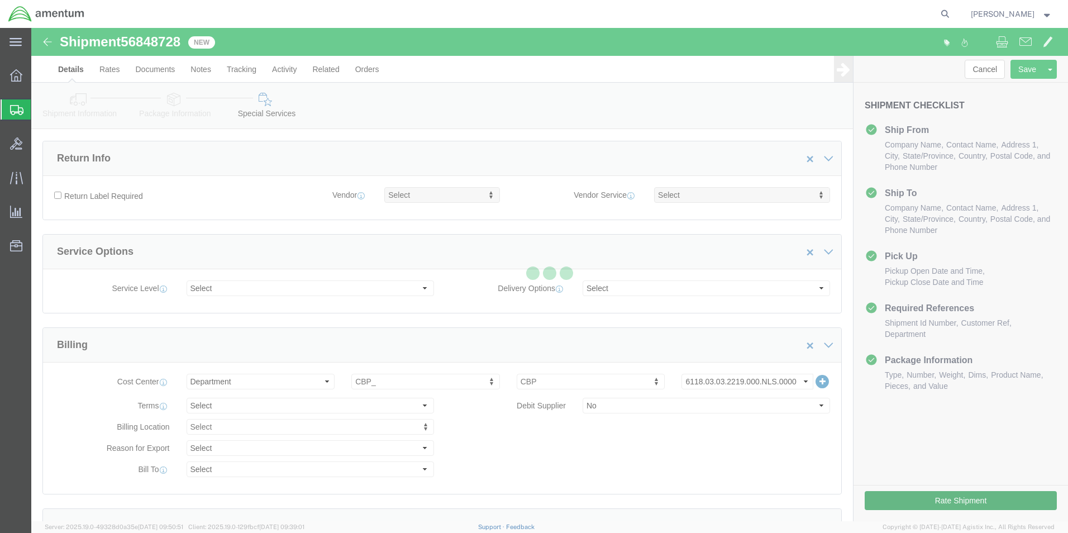
scroll to position [24, 0]
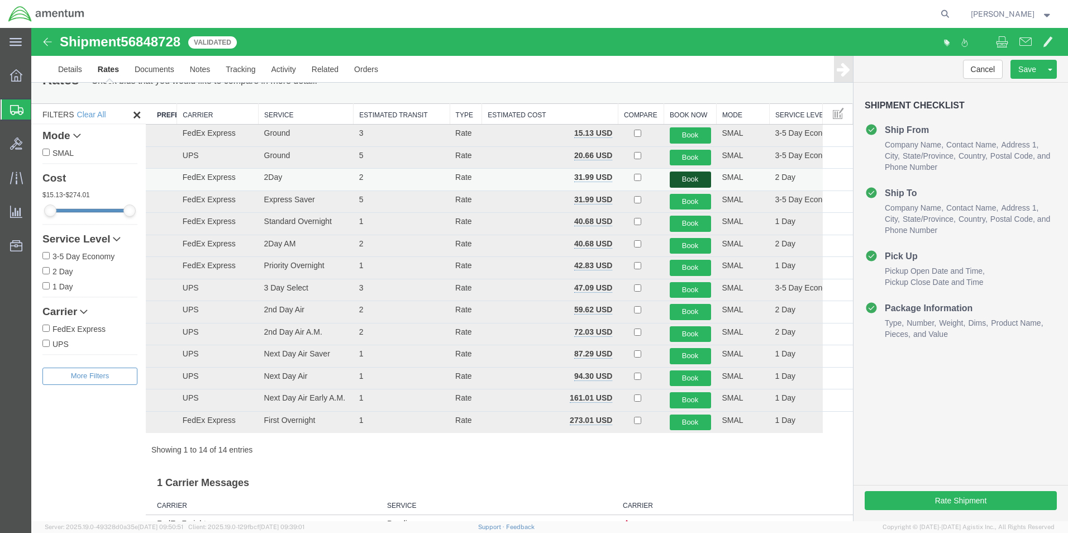
click at [685, 179] on button "Book" at bounding box center [690, 179] width 41 height 16
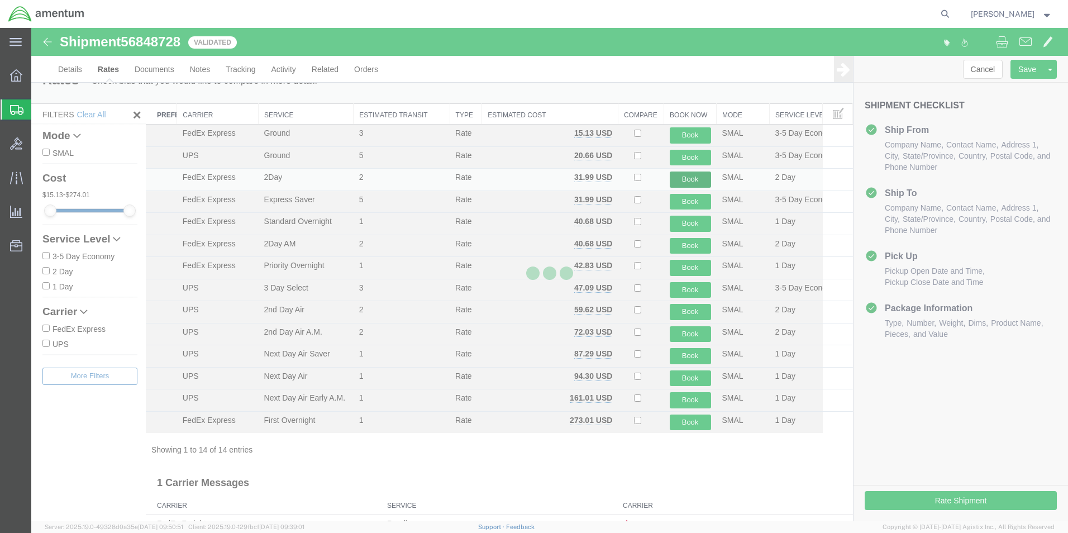
scroll to position [0, 0]
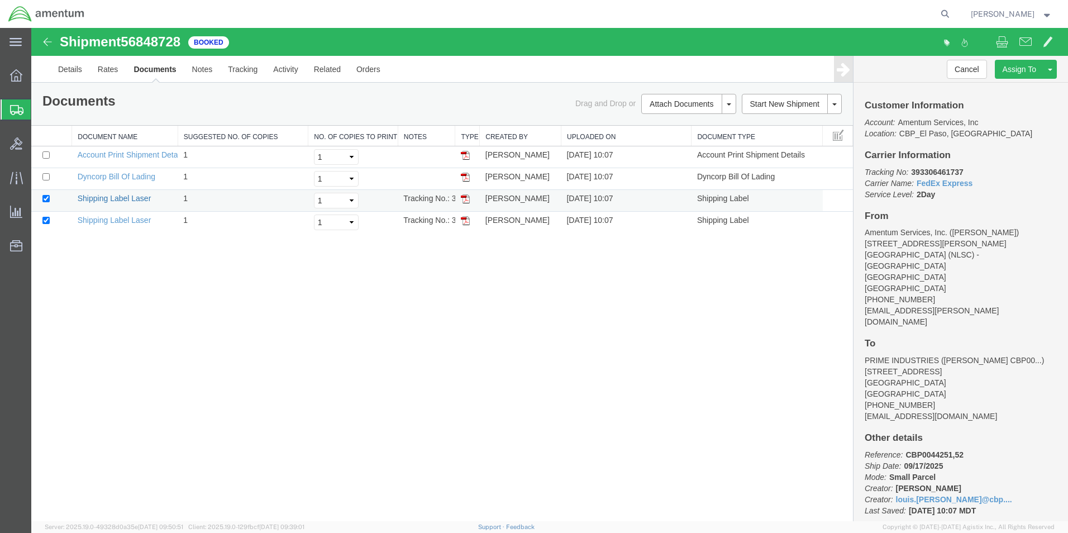
click at [142, 198] on link "Shipping Label Laser" at bounding box center [115, 198] width 74 height 9
click at [139, 221] on link "Shipping Label Laser" at bounding box center [115, 220] width 74 height 9
click at [136, 199] on link "Shipping Label Laser" at bounding box center [115, 198] width 74 height 9
click at [125, 221] on link "Shipping Label Laser" at bounding box center [115, 220] width 74 height 9
click at [991, 88] on link "Clone Shipment" at bounding box center [1008, 87] width 97 height 17
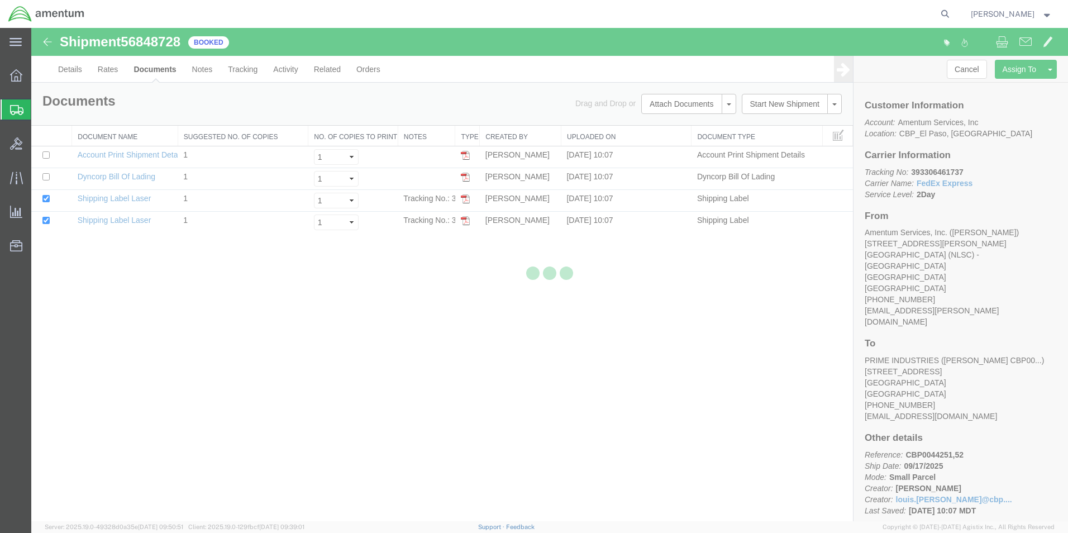
select select "49831"
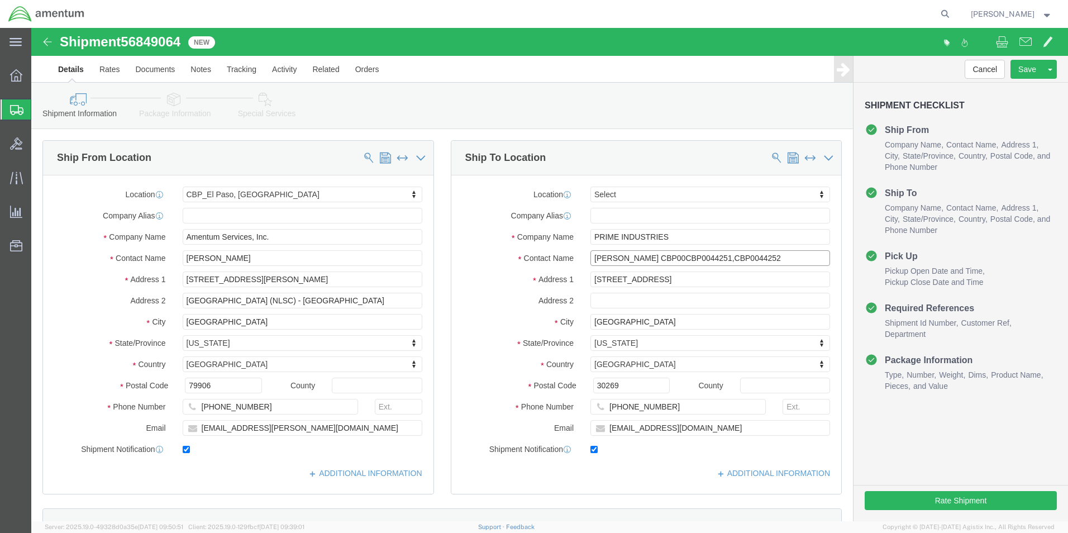
click input "[PERSON_NAME] CBP00CBP0044251,CBP0044252"
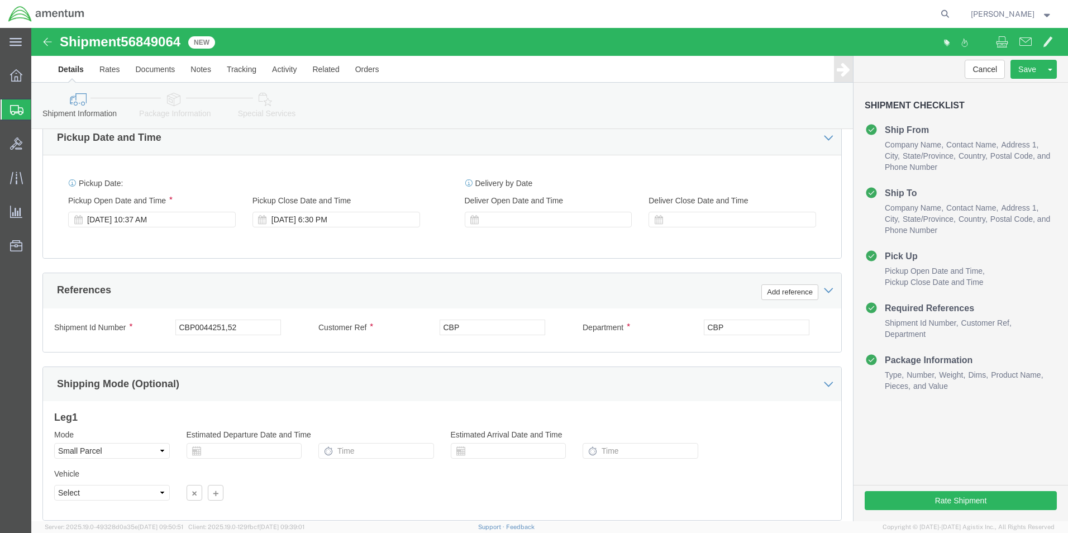
scroll to position [391, 0]
type input "[PERSON_NAME] CBP0044270"
click input "CBP0044251,52"
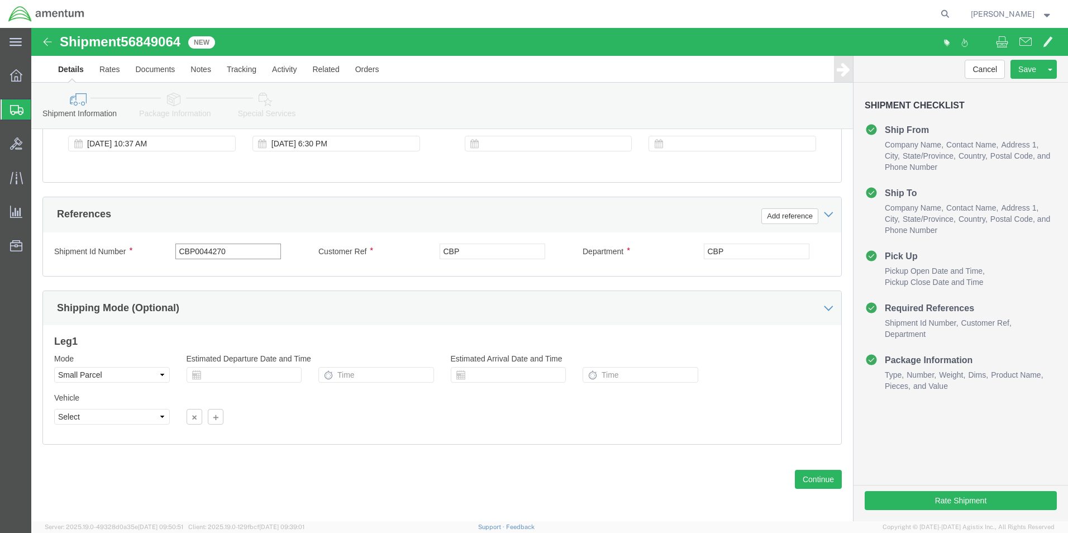
scroll to position [466, 0]
type input "CBP0044270"
click button "Continue"
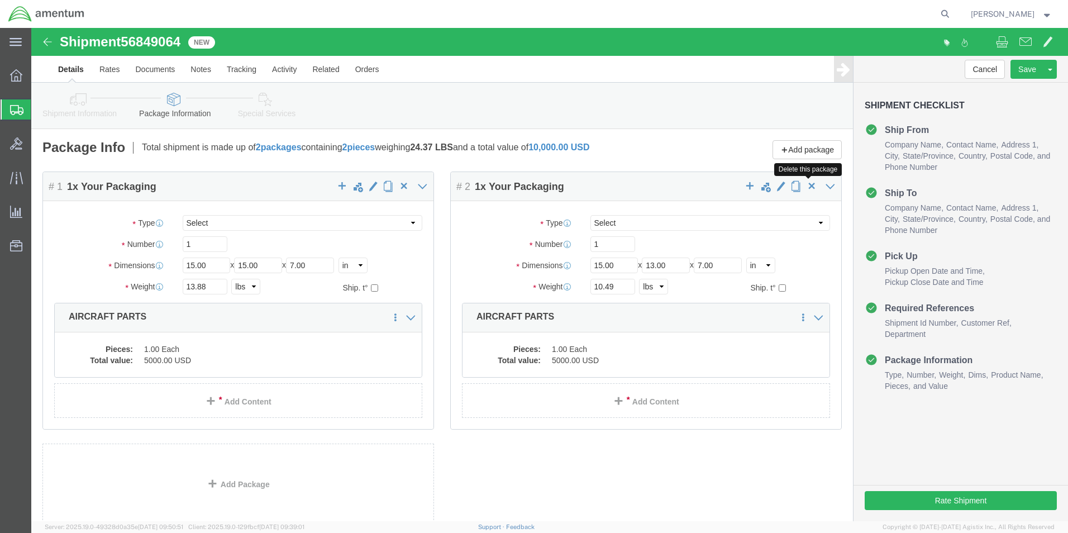
click span "button"
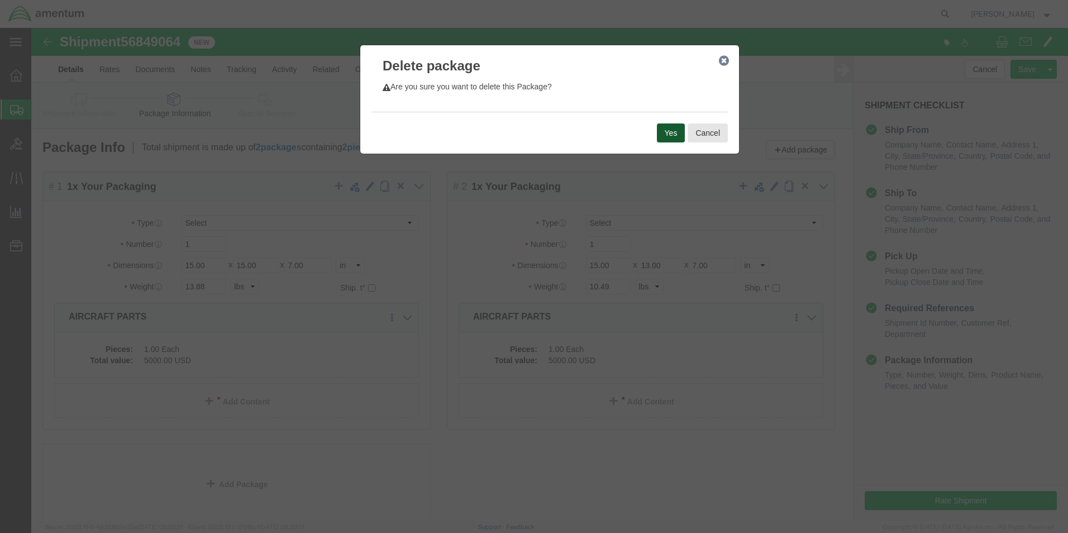
click button "Yes"
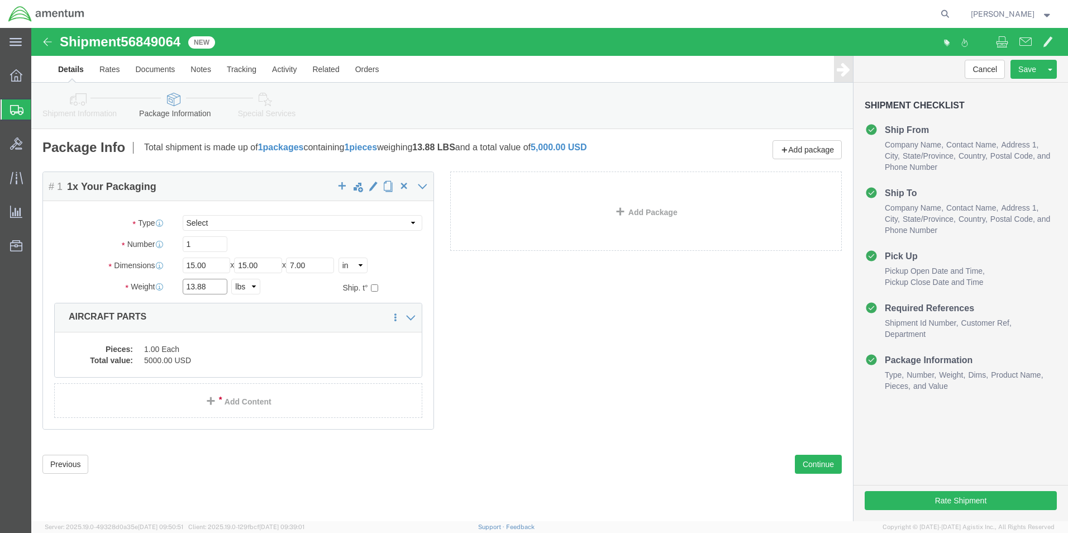
click input "13.88"
type input "8.45"
click button "Continue"
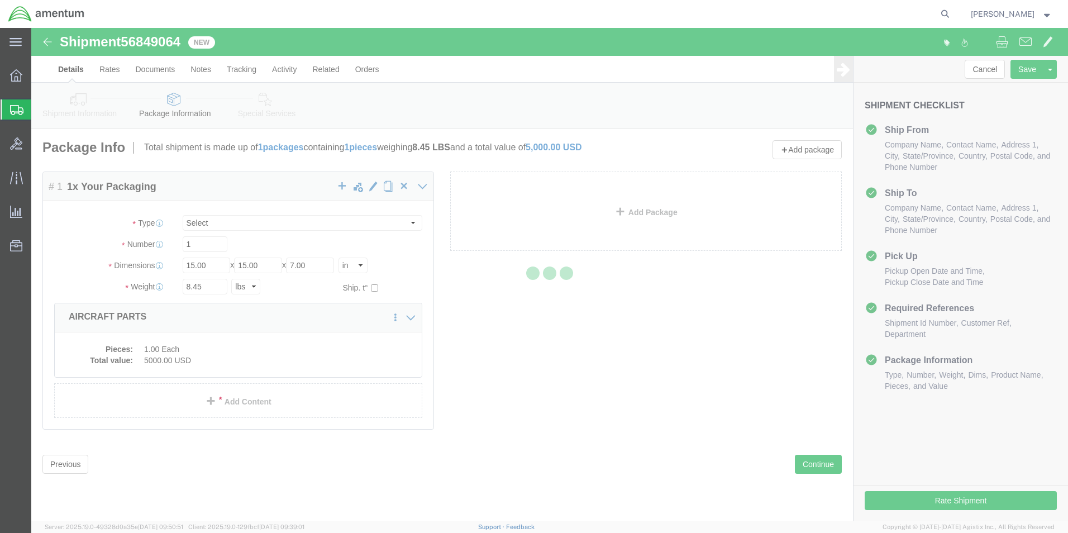
select select
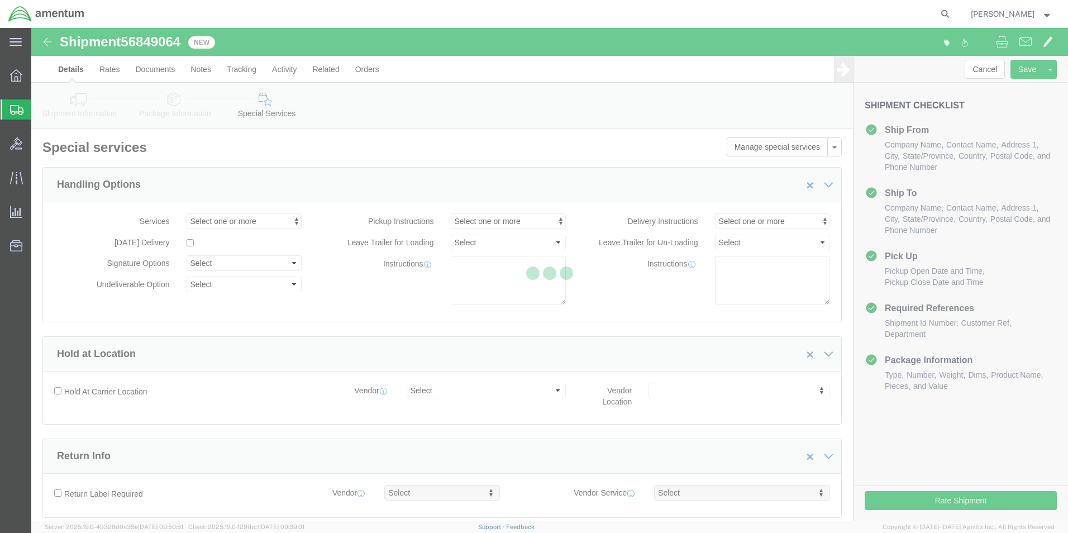
select select "DEPARTMENT"
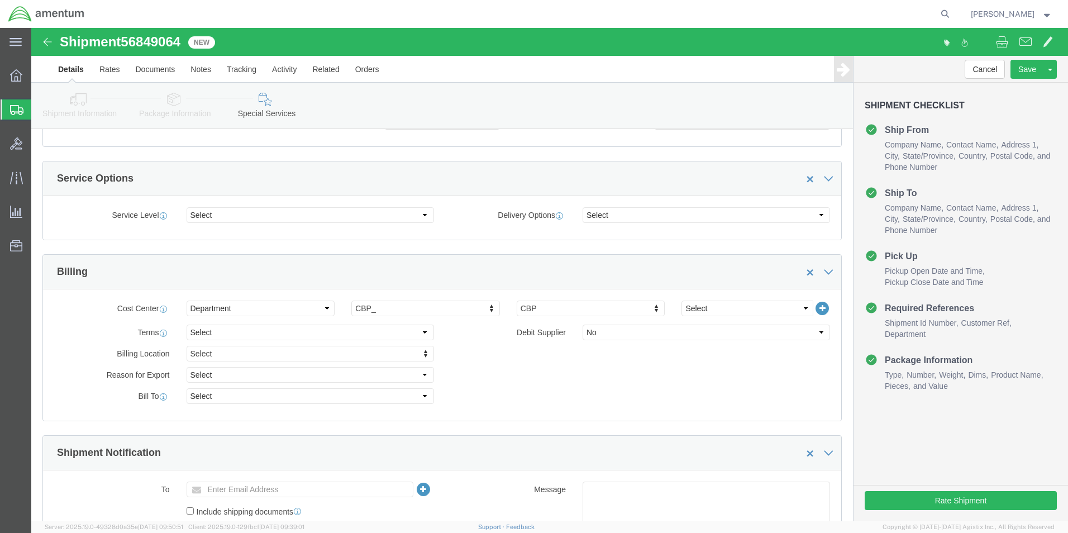
scroll to position [391, 0]
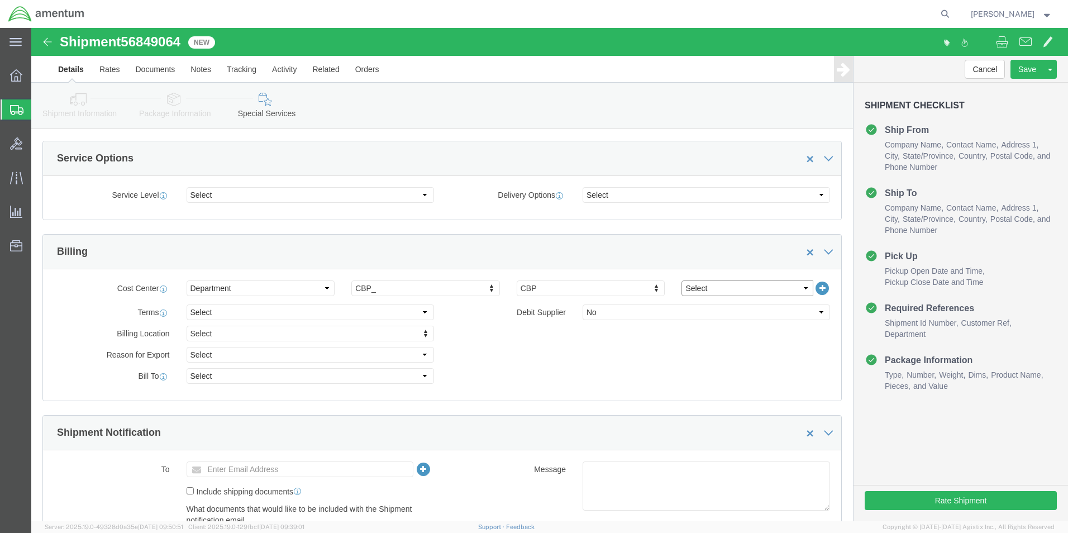
click select "Select 6118.03.03.2219.000.BUN.0000 6118.03.03.2219.000.DLR.0000 6118.03.03.221…"
select select "96752"
click select "Select 6118.03.03.2219.000.BUN.0000 6118.03.03.2219.000.DLR.0000 6118.03.03.221…"
click div "Billing Location Select Select My Profile Location [PHONE_NUMBER] [PHONE_NUMBER…"
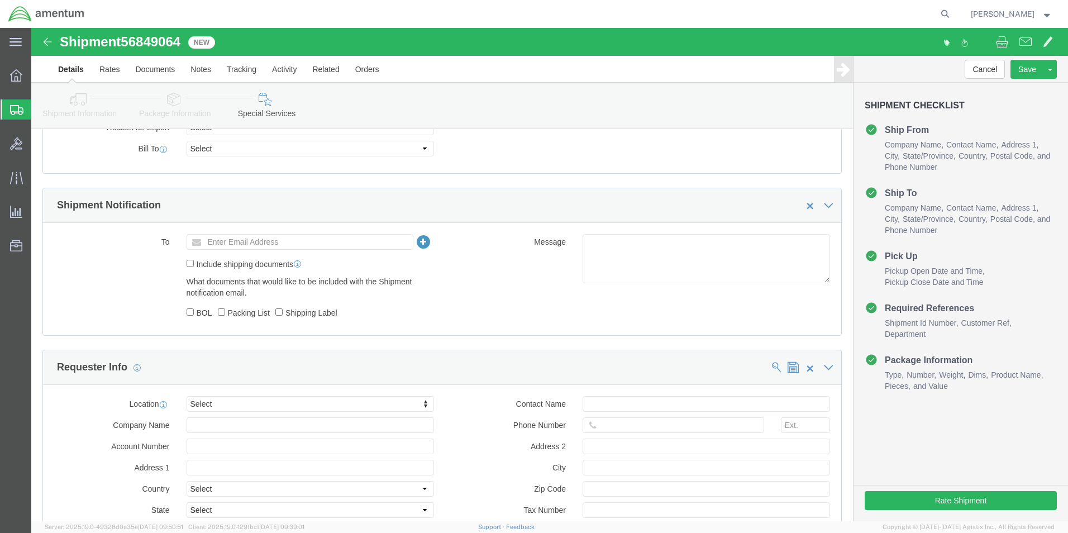
scroll to position [670, 0]
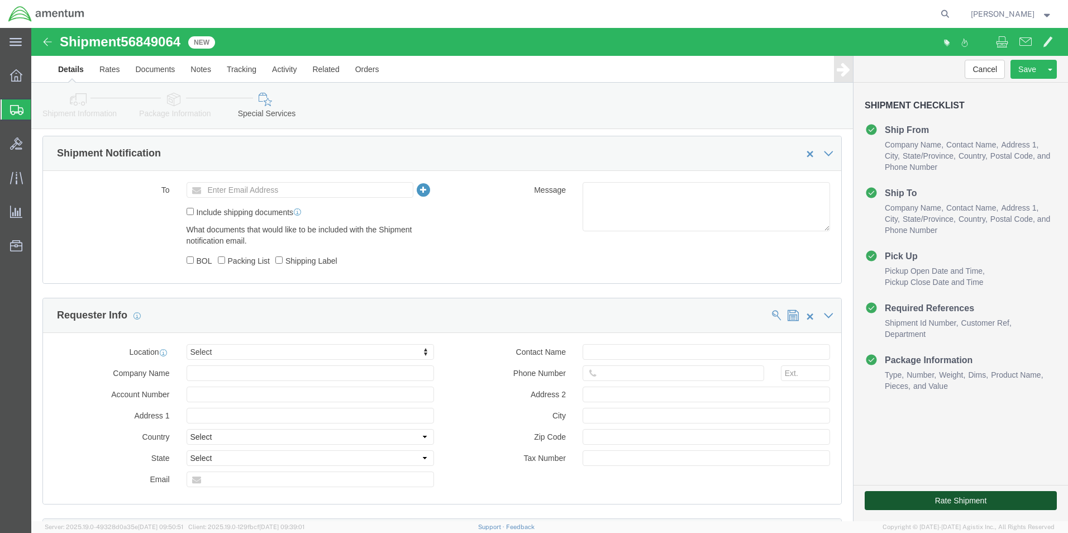
click button "Rate Shipment"
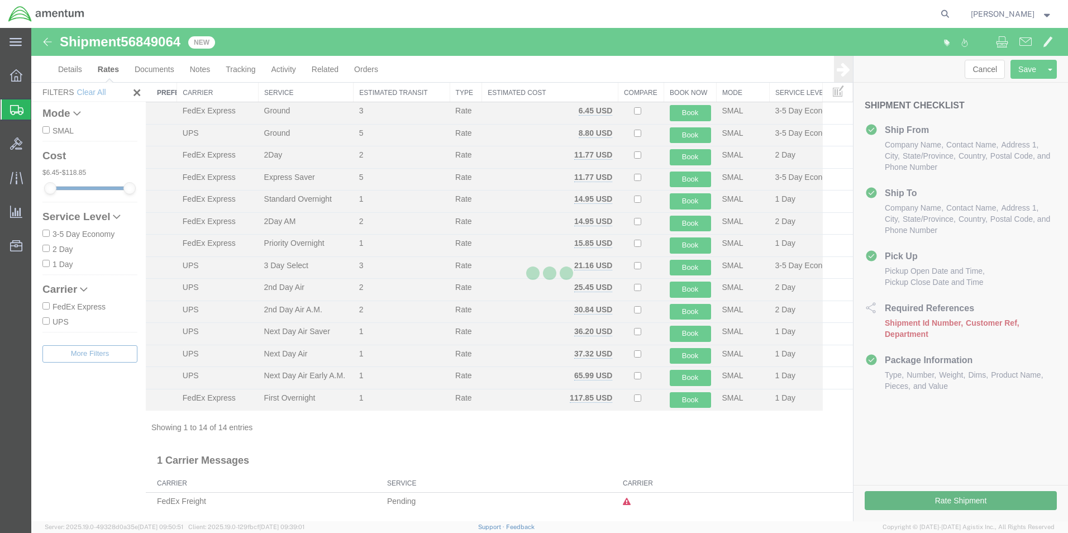
scroll to position [24, 0]
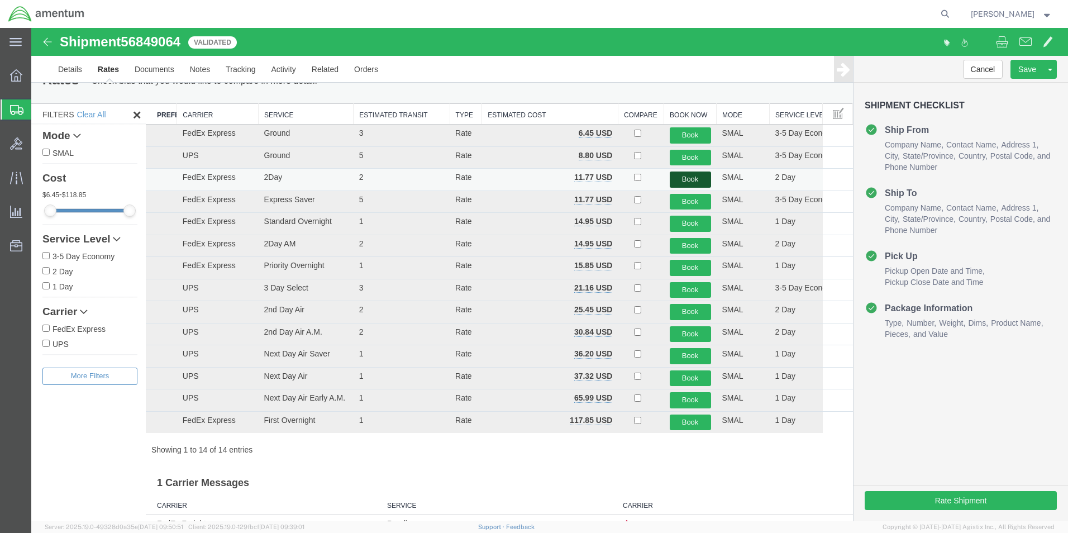
click at [683, 179] on button "Book" at bounding box center [690, 179] width 41 height 16
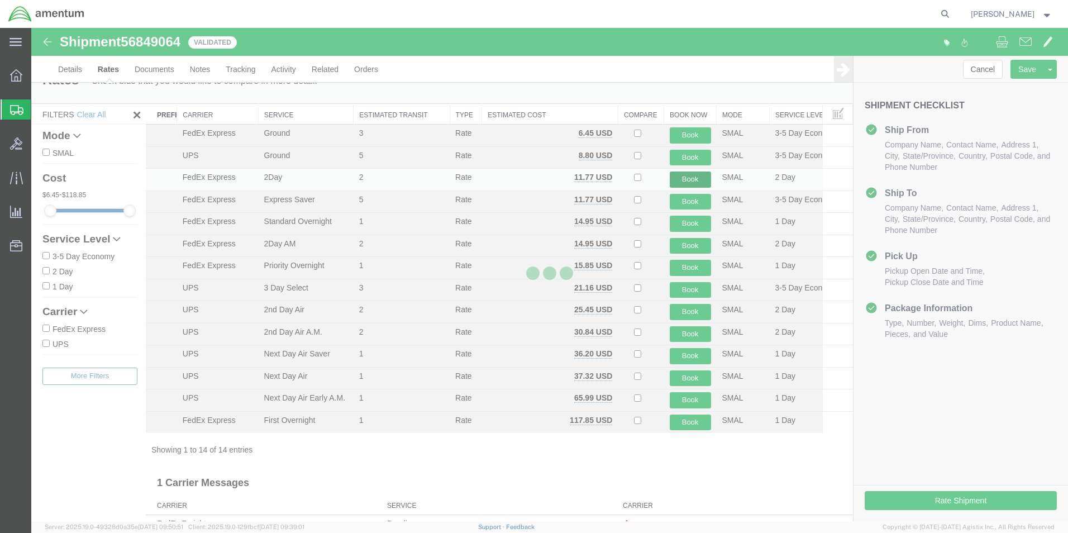
scroll to position [0, 0]
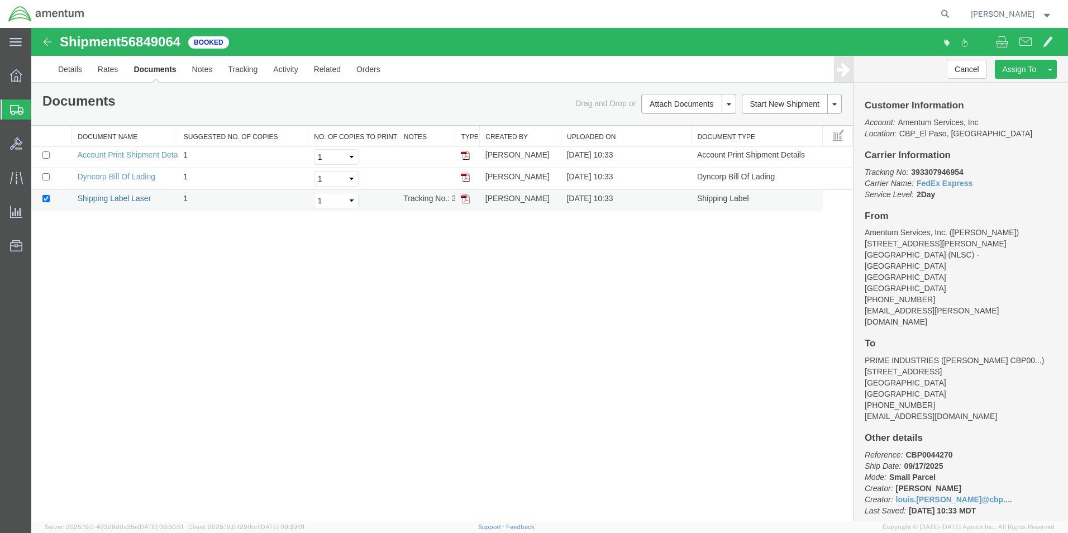
click at [132, 200] on link "Shipping Label Laser" at bounding box center [115, 198] width 74 height 9
click at [0, 0] on span "Create from Template" at bounding box center [0, 0] width 0 height 0
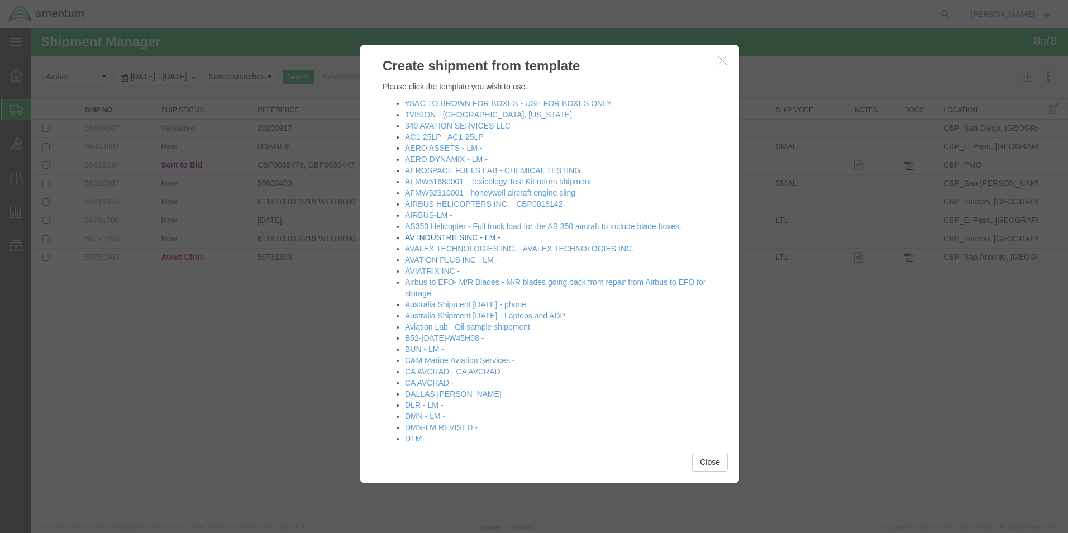
click at [465, 236] on link "AV INDUSTRIESINC - LM -" at bounding box center [453, 237] width 96 height 9
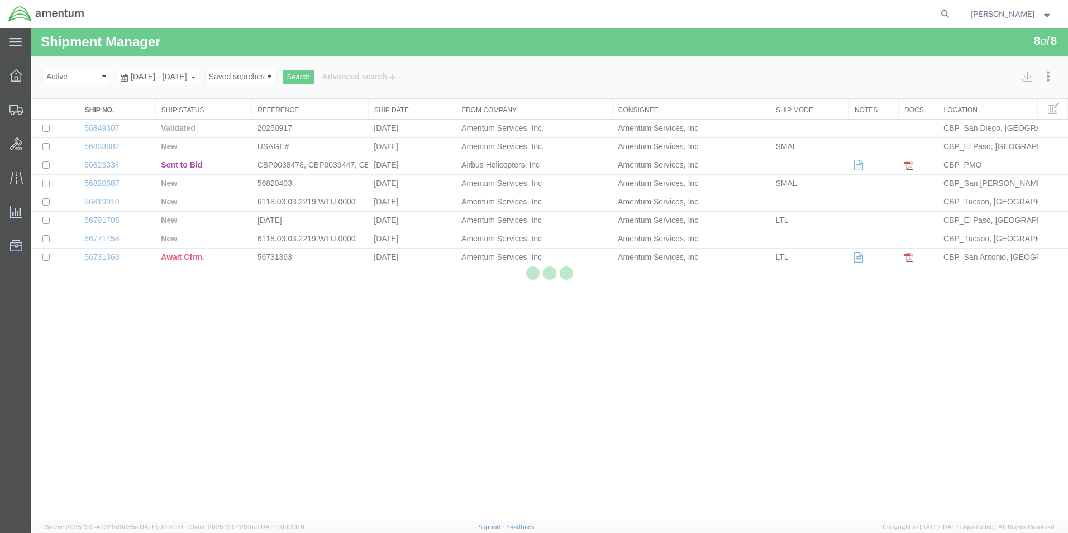
select select "49831"
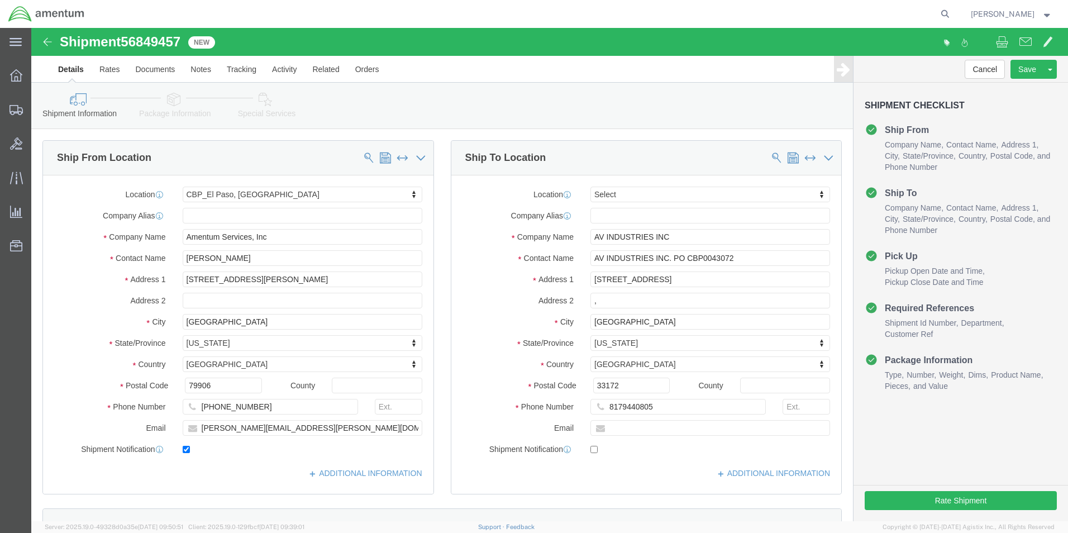
click span "56849457"
drag, startPoint x: 151, startPoint y: 12, endPoint x: 94, endPoint y: 7, distance: 57.2
click span "56849457"
copy span "56849457"
click button "Cancel"
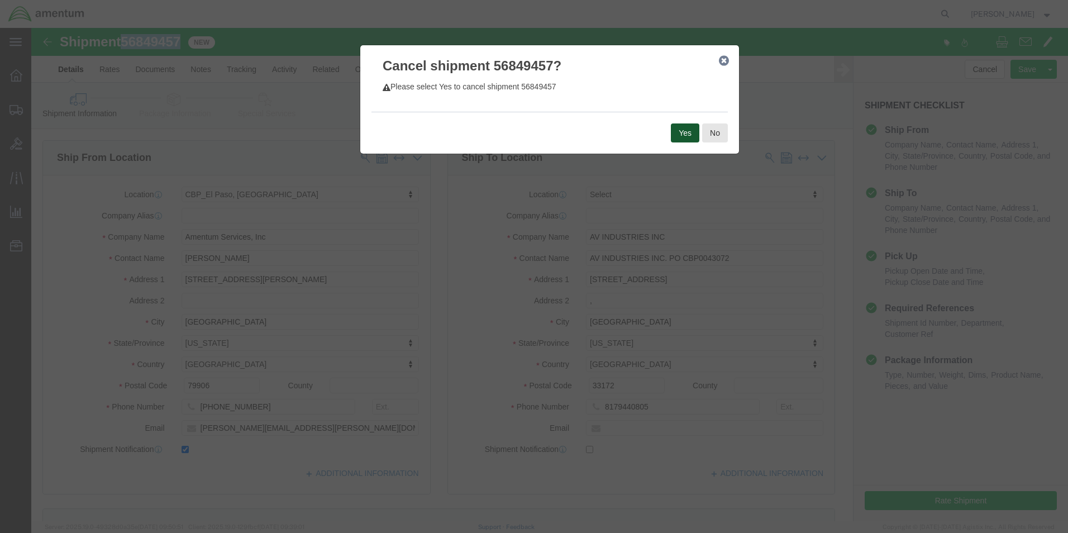
click button "Yes"
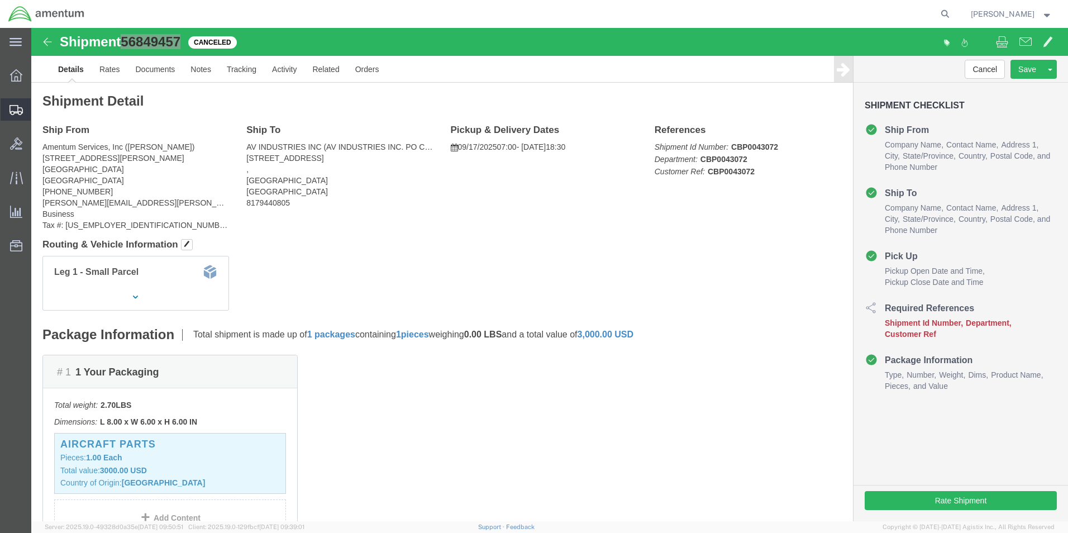
click at [0, 0] on span "Create from Template" at bounding box center [0, 0] width 0 height 0
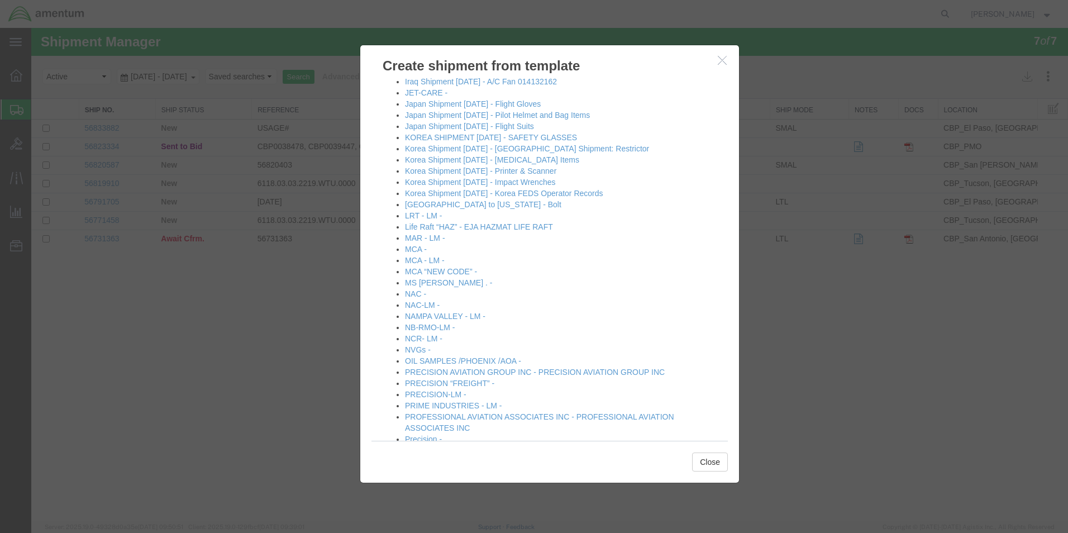
scroll to position [670, 0]
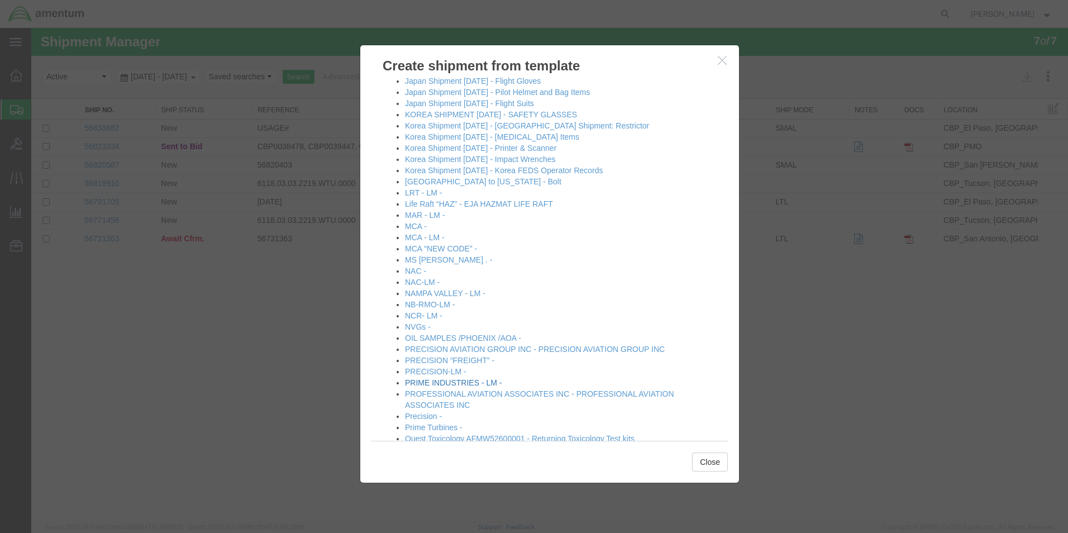
click at [470, 380] on link "PRIME INDUSTRIES - LM -" at bounding box center [453, 382] width 97 height 9
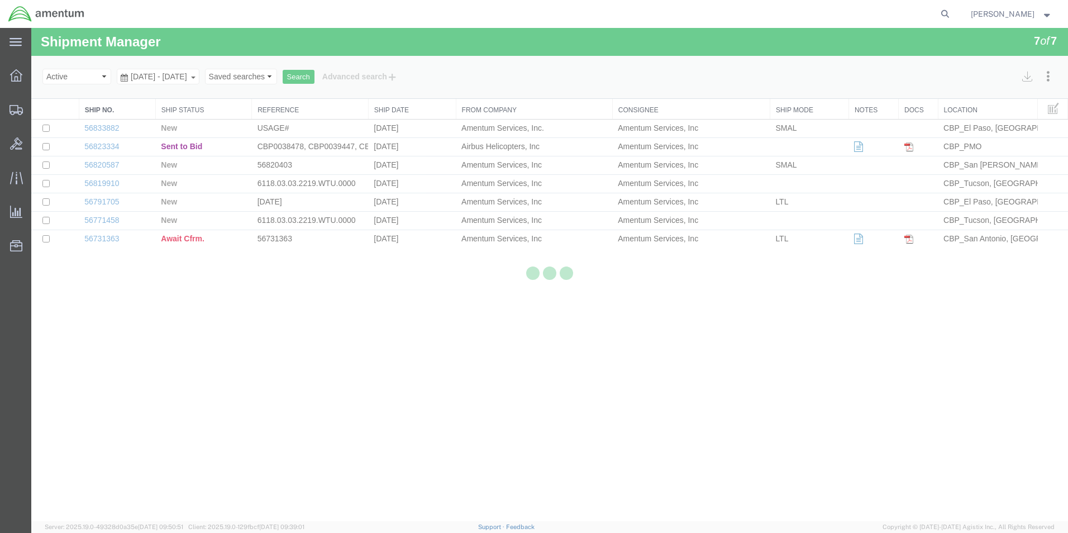
select select "49831"
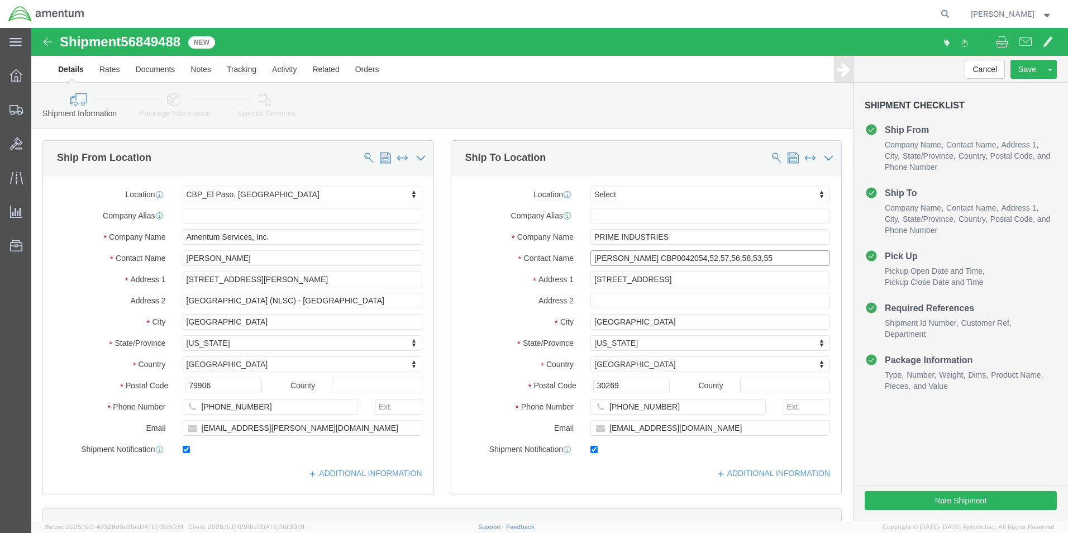
click input "[PERSON_NAME] CBP0042054,52,57,56,58,53,55"
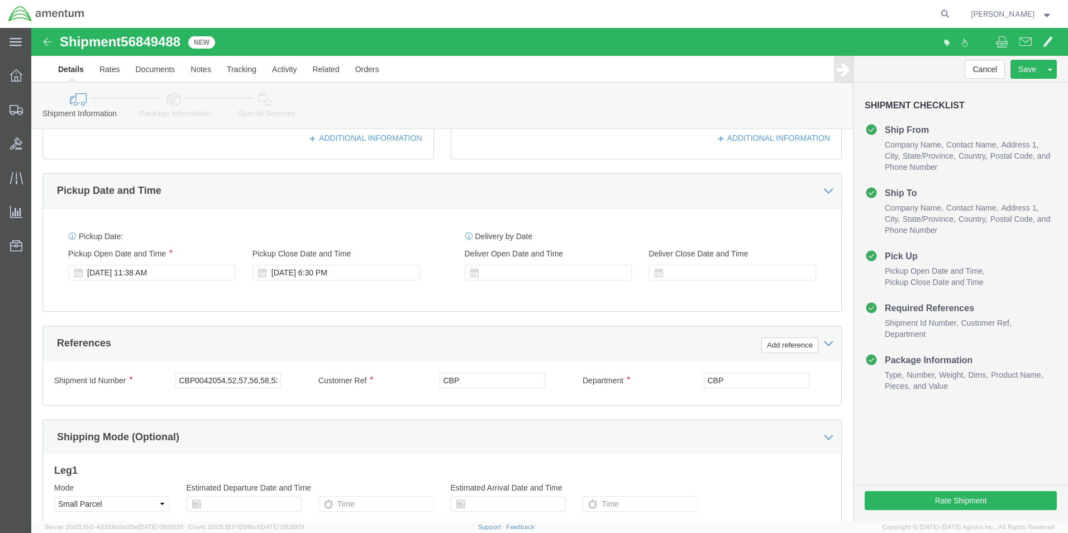
type input "[PERSON_NAME] CBP0044253"
click input "CBP0042054,52,57,56,58,53,55,"
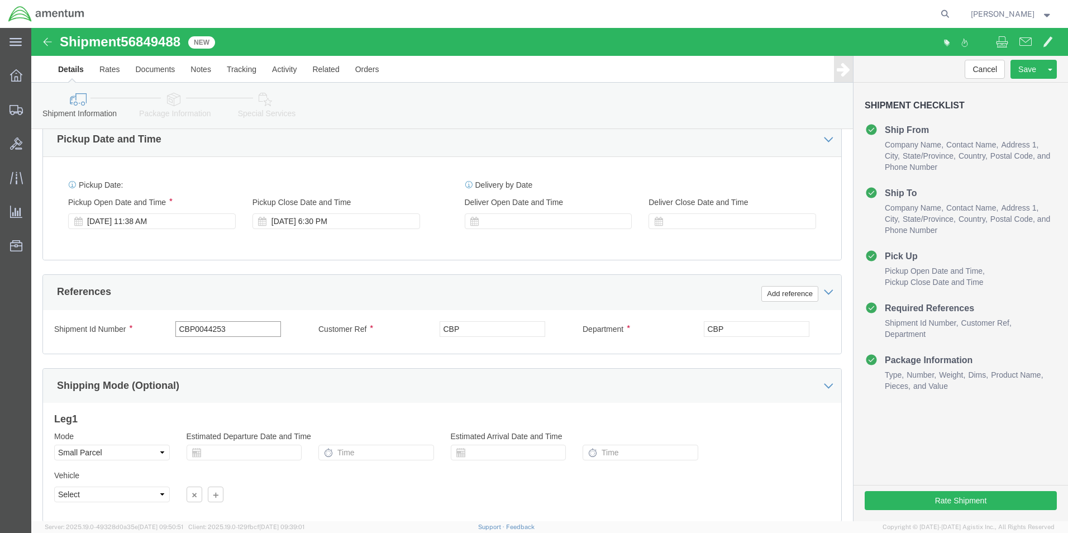
scroll to position [466, 0]
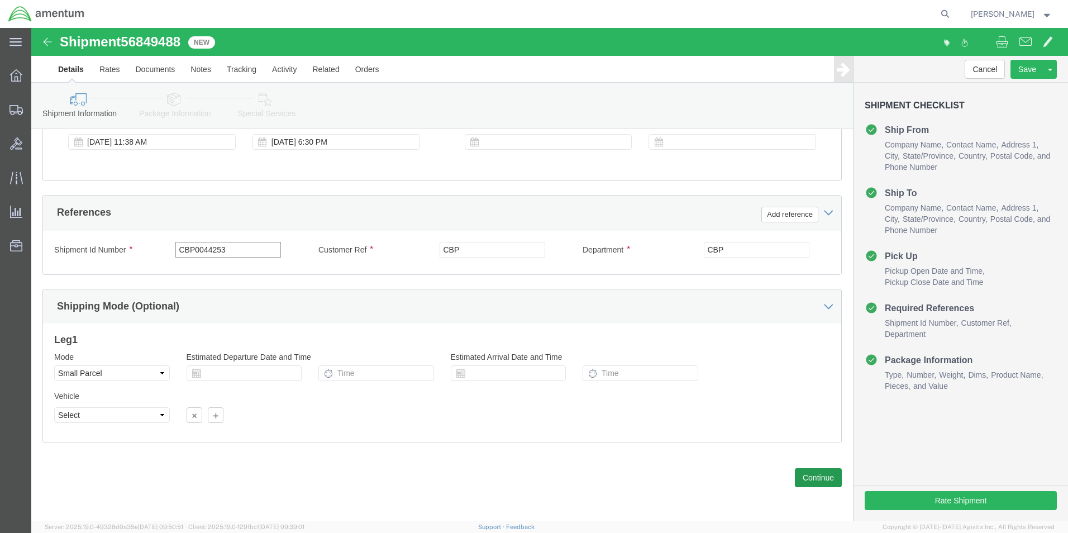
type input "CBP0044253"
click button "Continue"
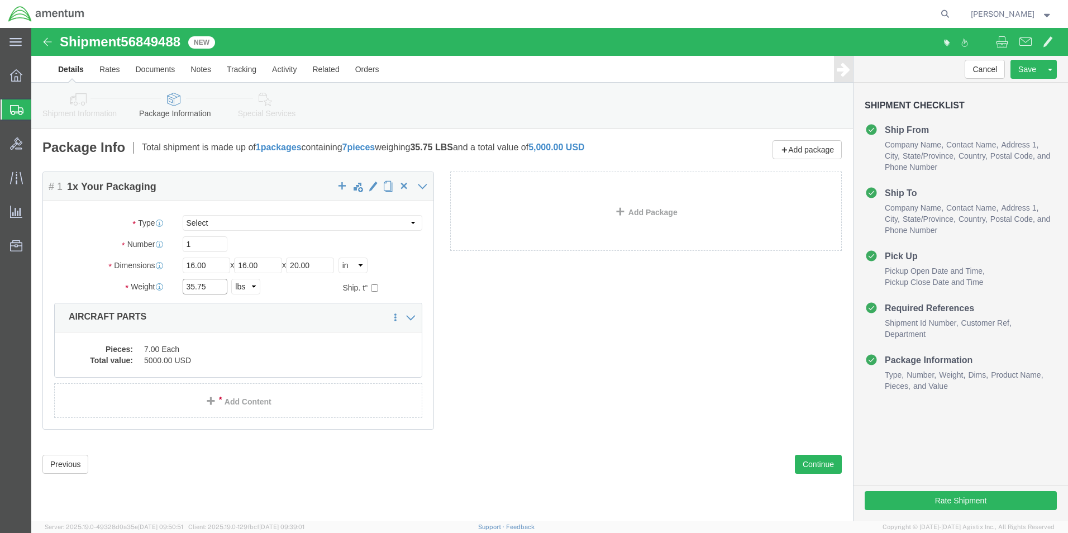
click input "35.75"
type input "5.02"
click dd "7.00 Each"
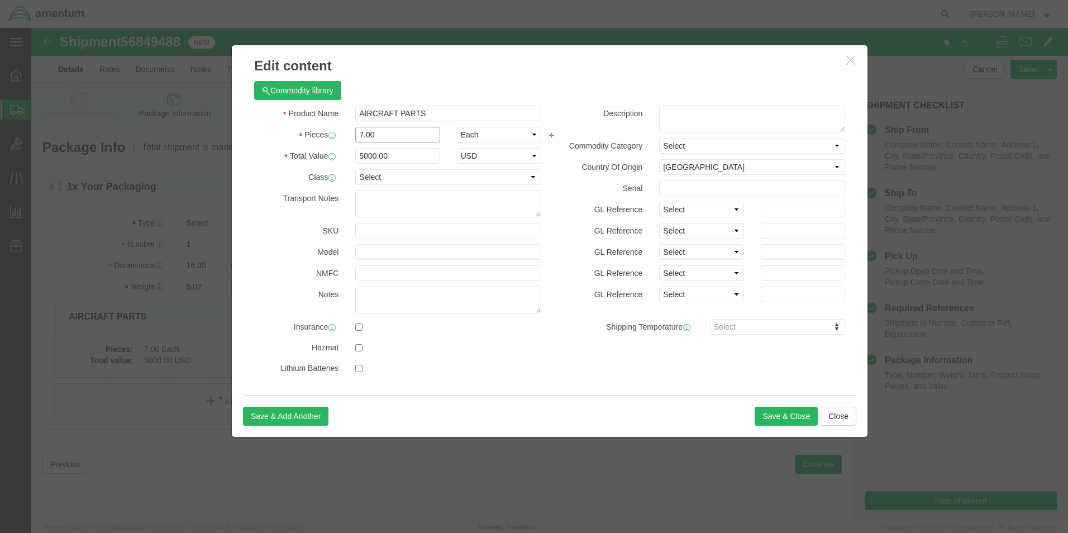
click input "7.00"
type input "1.00"
click input "714.29"
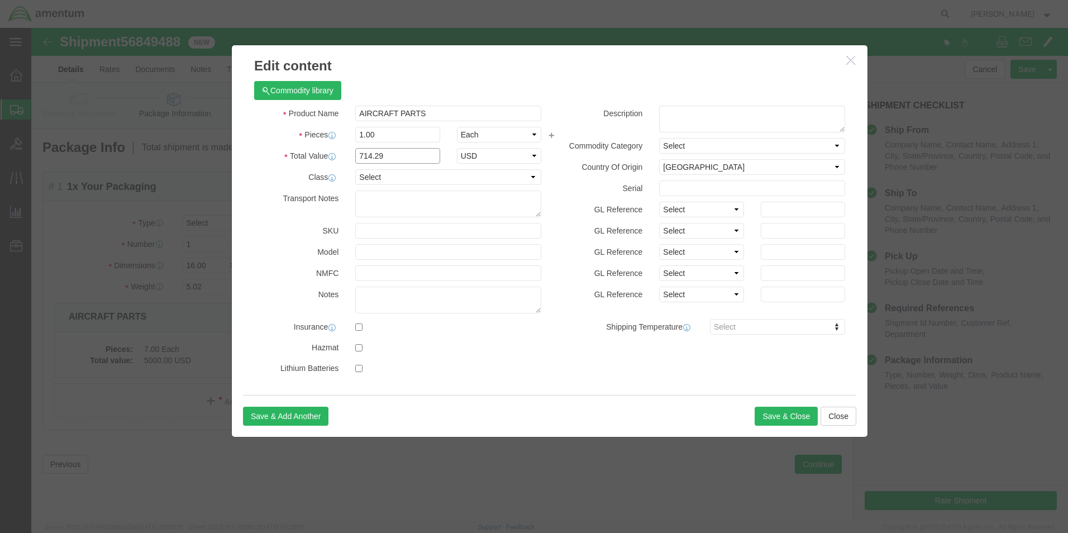
click input "714.29"
type input "5000.00"
click button "Save & Close"
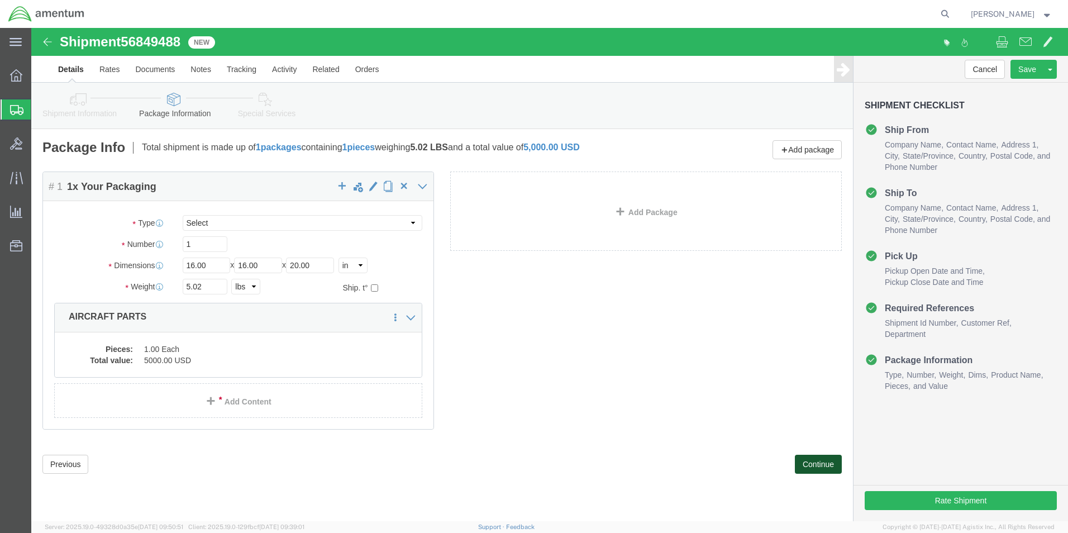
click button "Continue"
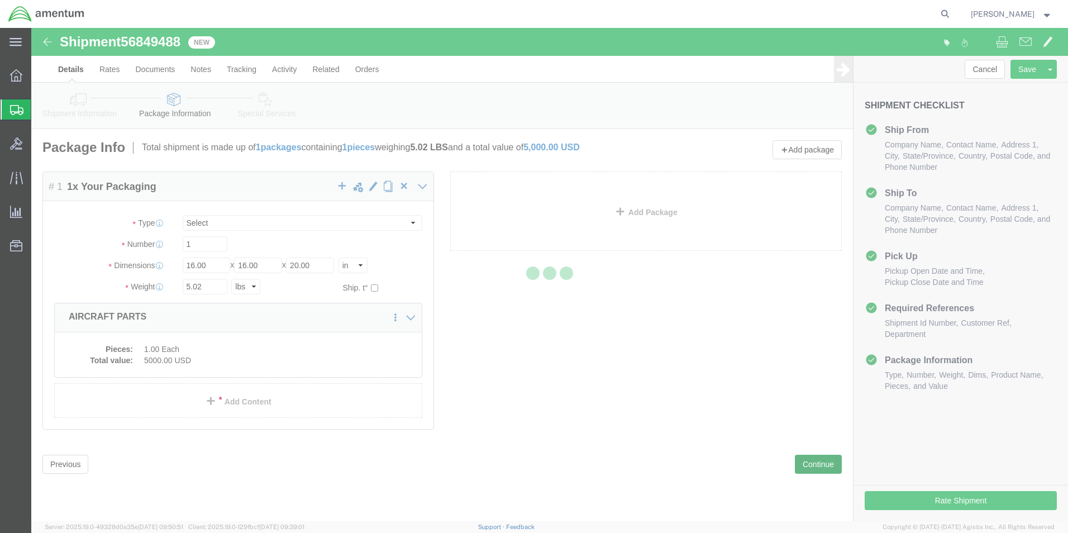
select select
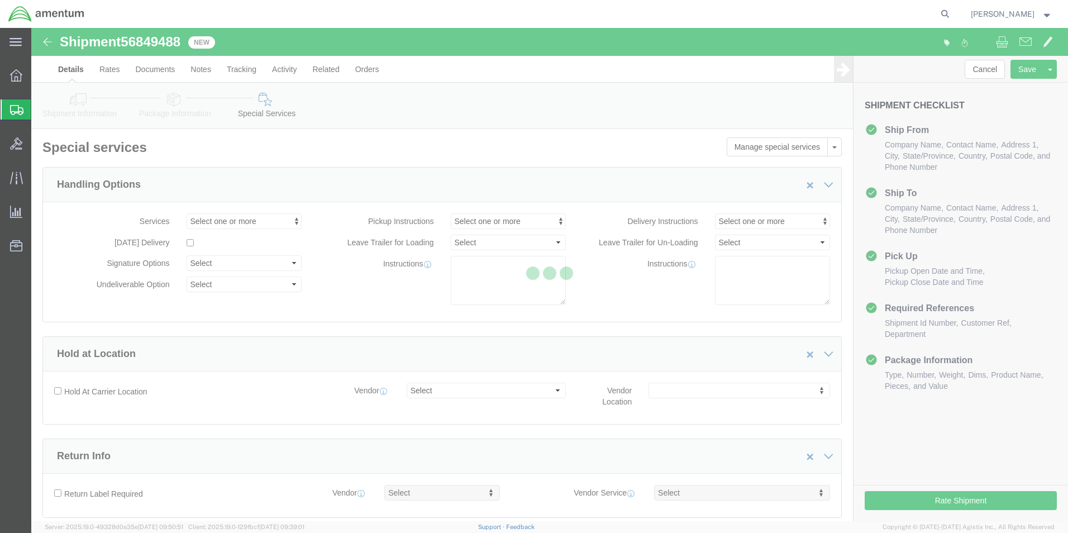
select select "DEPARTMENT"
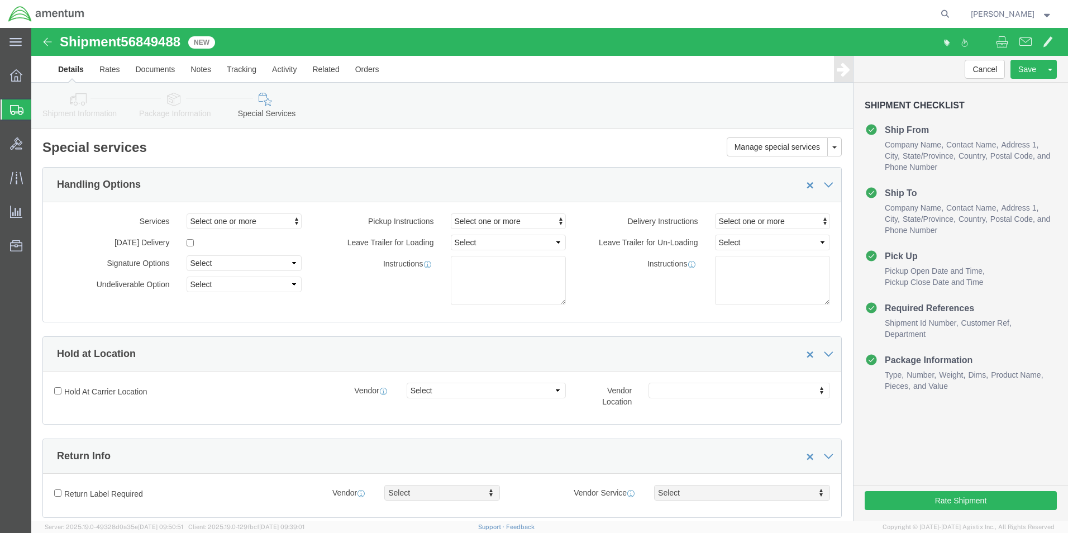
scroll to position [223, 0]
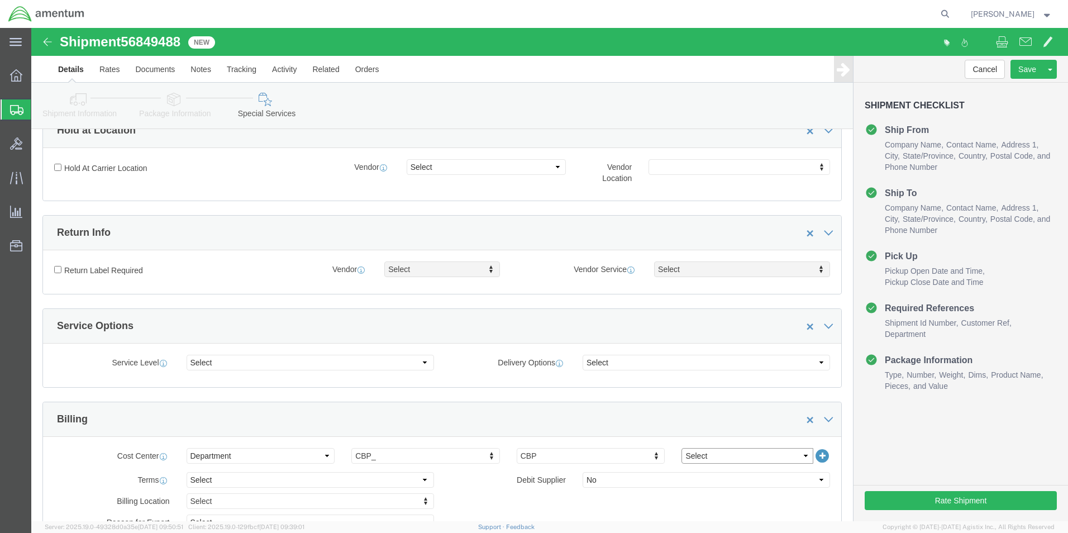
click select "Select 6118.03.03.2219.000.BUN.0000 6118.03.03.2219.000.DLR.0000 6118.03.03.221…"
select select "96752"
click select "Select 6118.03.03.2219.000.BUN.0000 6118.03.03.2219.000.DLR.0000 6118.03.03.221…"
click button "Rate Shipment"
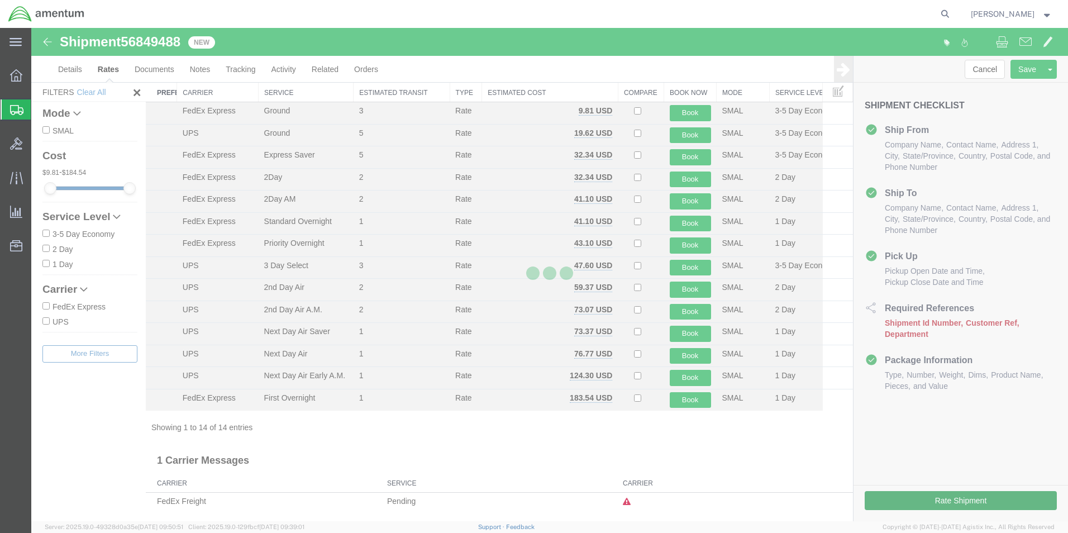
scroll to position [24, 0]
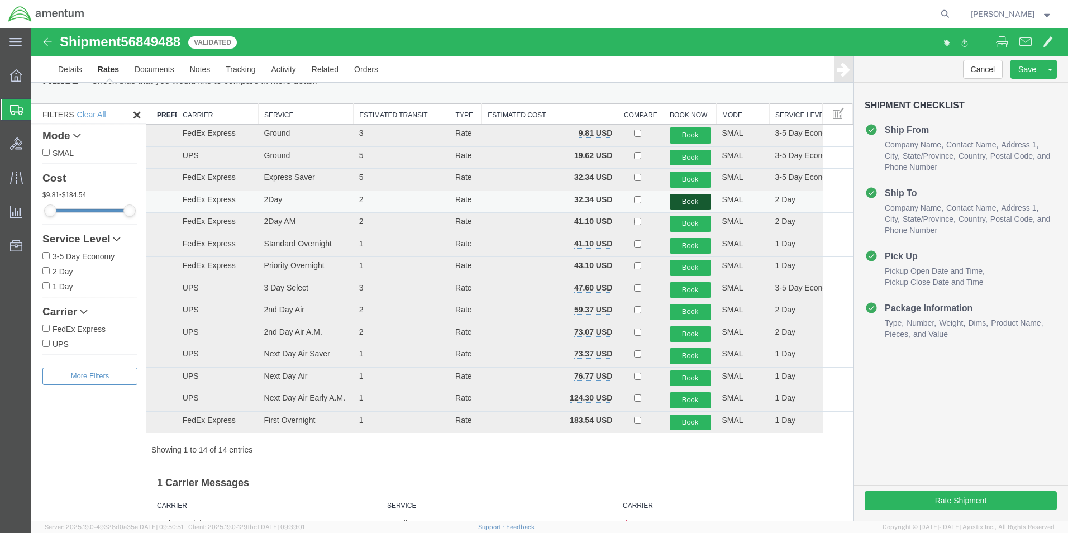
click at [682, 202] on button "Book" at bounding box center [690, 202] width 41 height 16
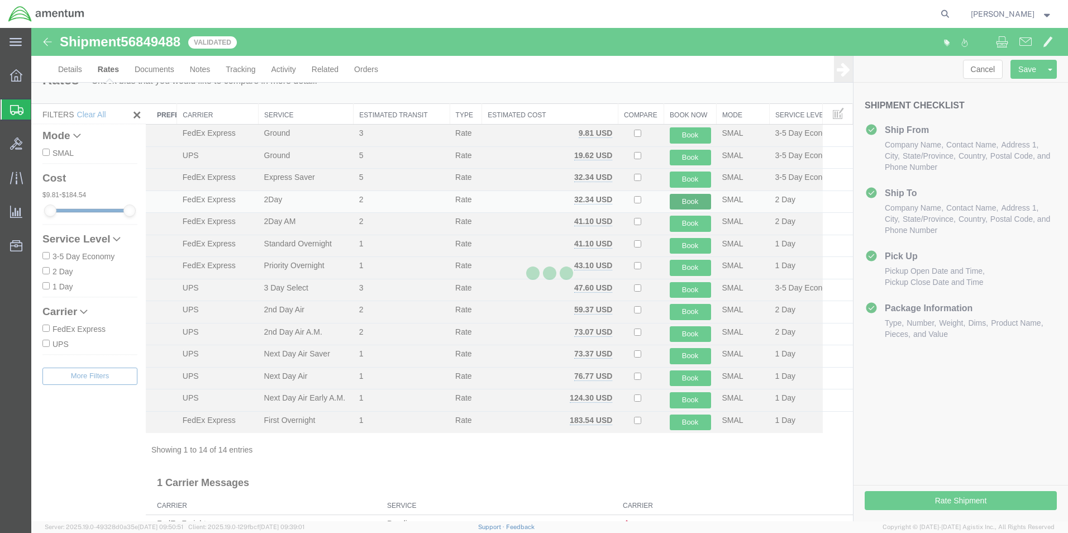
scroll to position [0, 0]
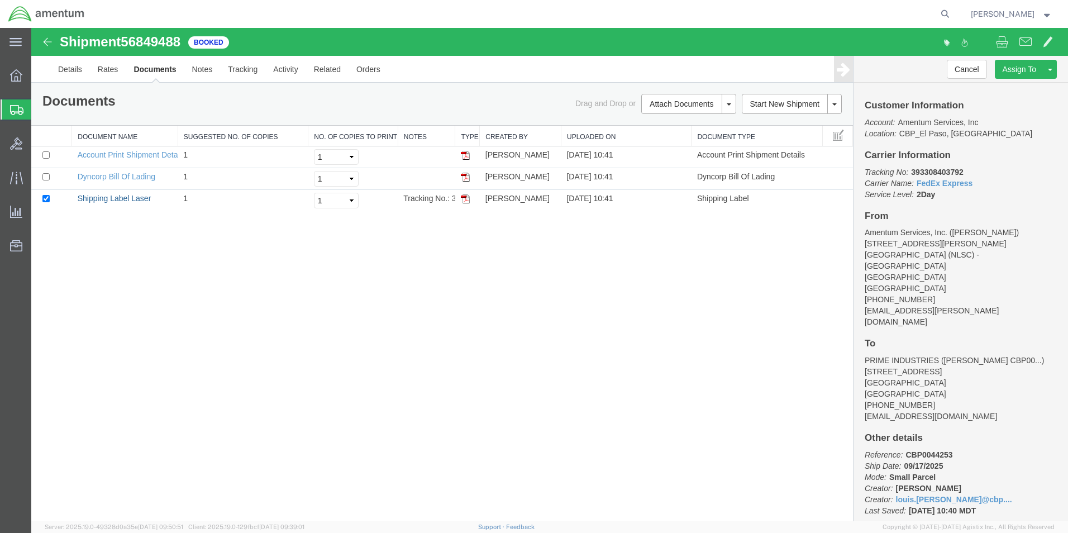
drag, startPoint x: 129, startPoint y: 200, endPoint x: 681, endPoint y: 326, distance: 566.0
click at [129, 200] on link "Shipping Label Laser" at bounding box center [115, 198] width 74 height 9
click at [993, 86] on link "Clone Shipment" at bounding box center [1008, 87] width 97 height 17
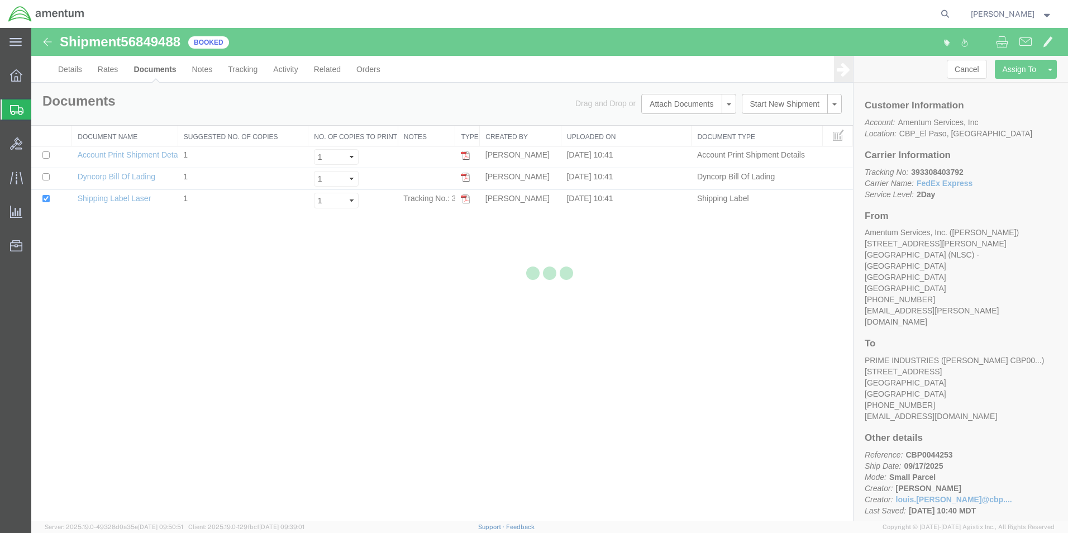
select select "49831"
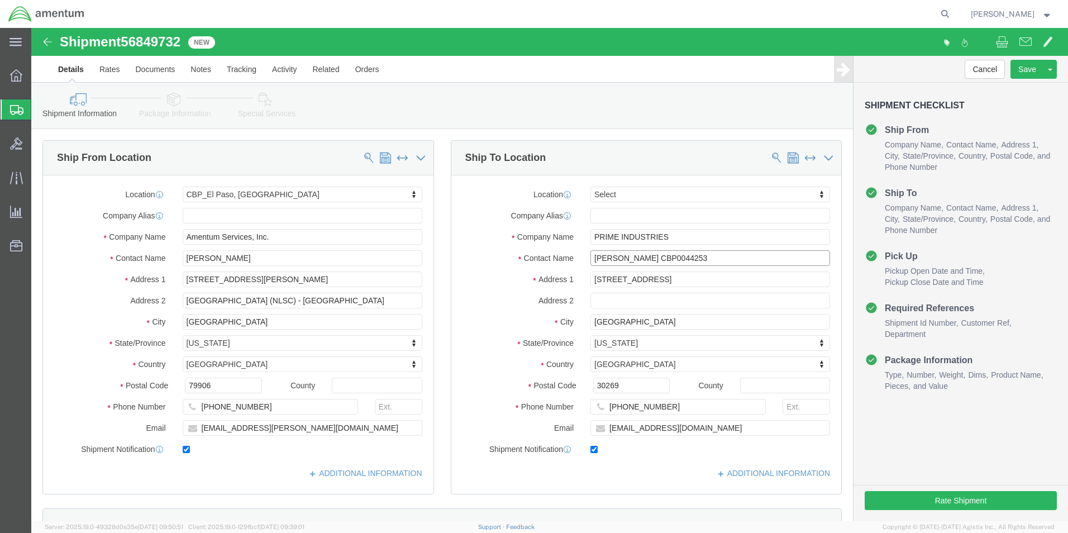
click input "[PERSON_NAME] CBP0044253"
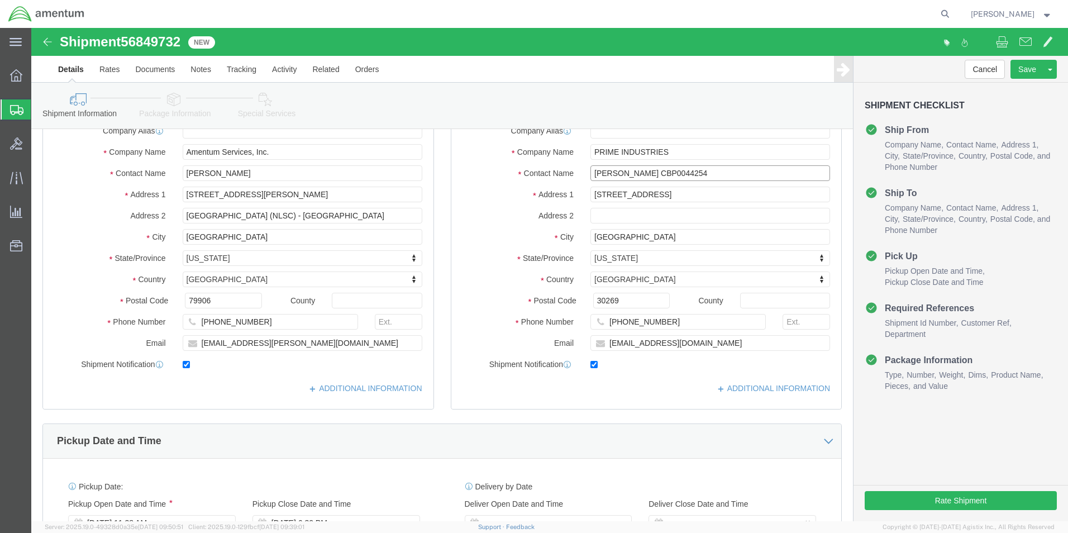
scroll to position [279, 0]
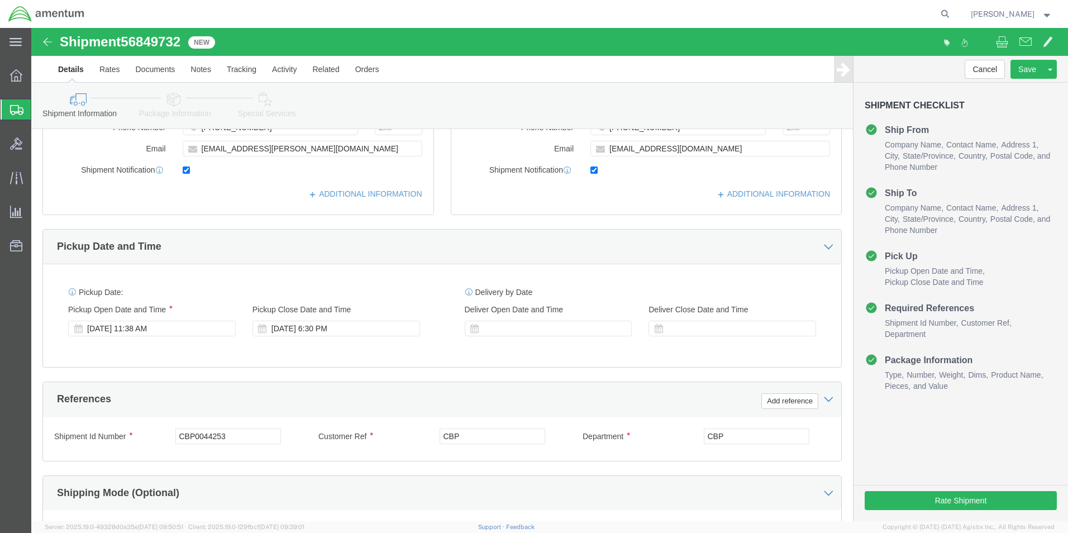
type input "[PERSON_NAME] CBP0044254"
click input "CBP0044253"
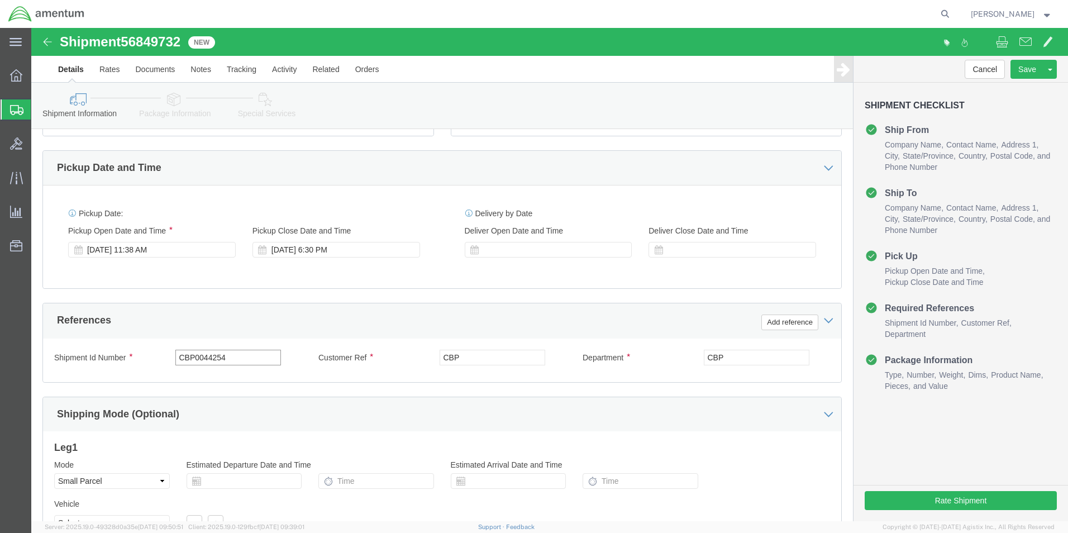
scroll to position [466, 0]
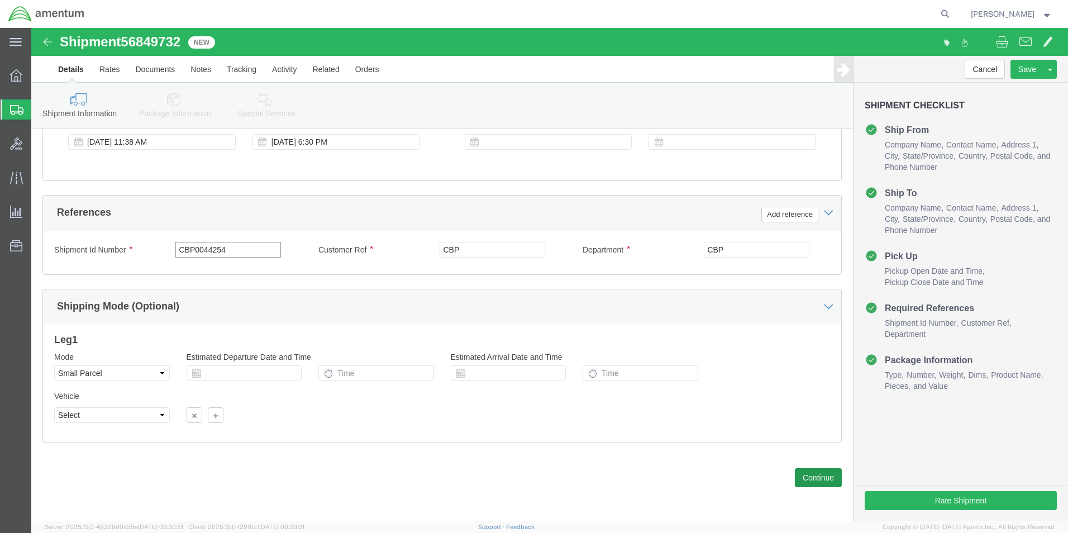
type input "CBP0044254"
click button "Continue"
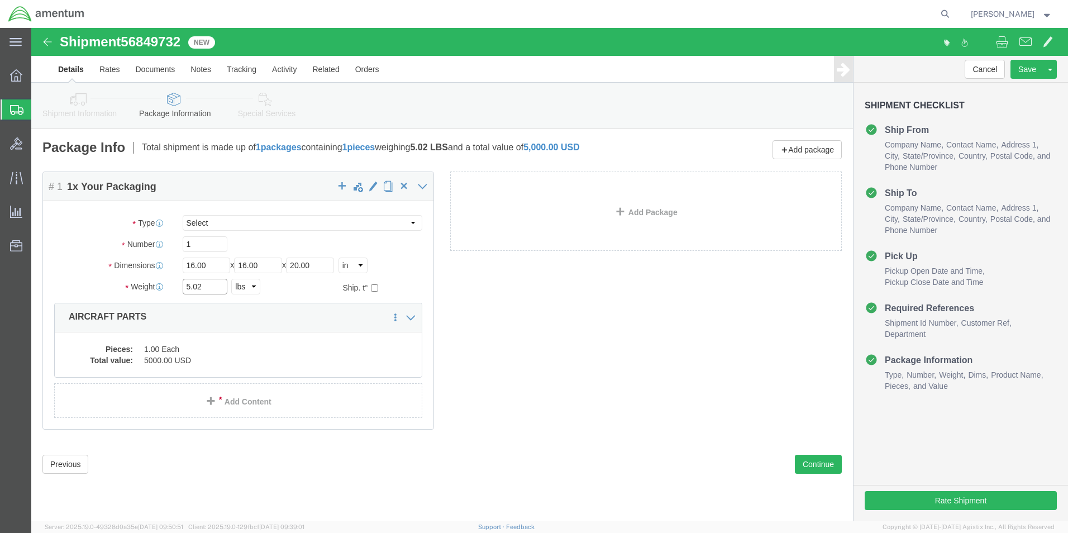
click input "5.02"
type input "6.33"
click button "Continue"
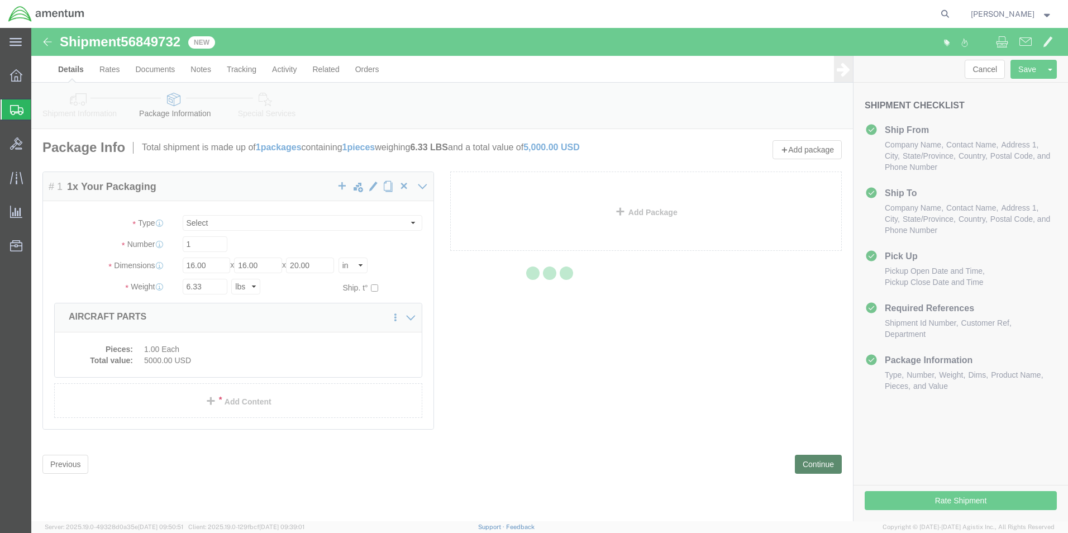
select select
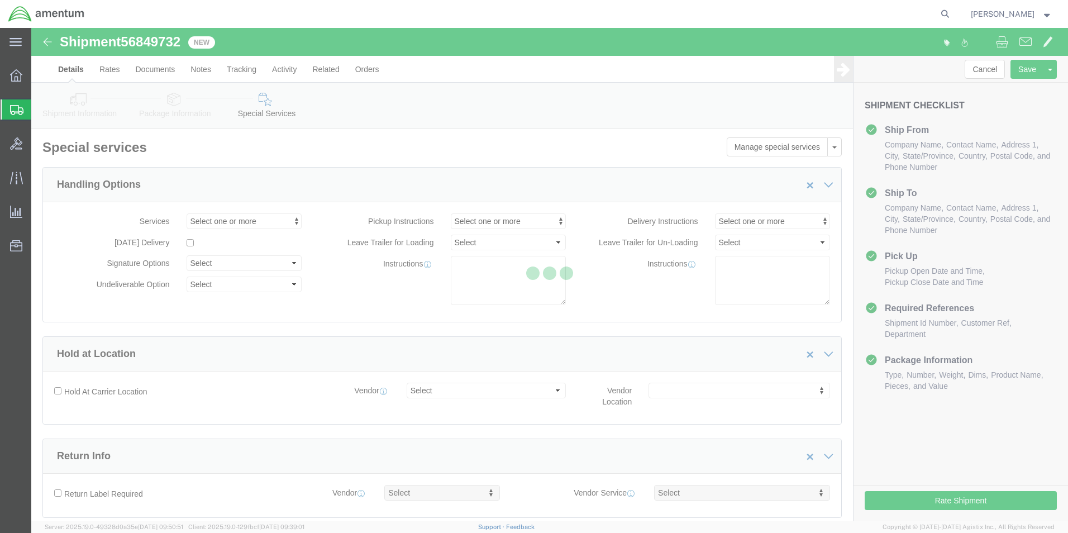
select select "DEPARTMENT"
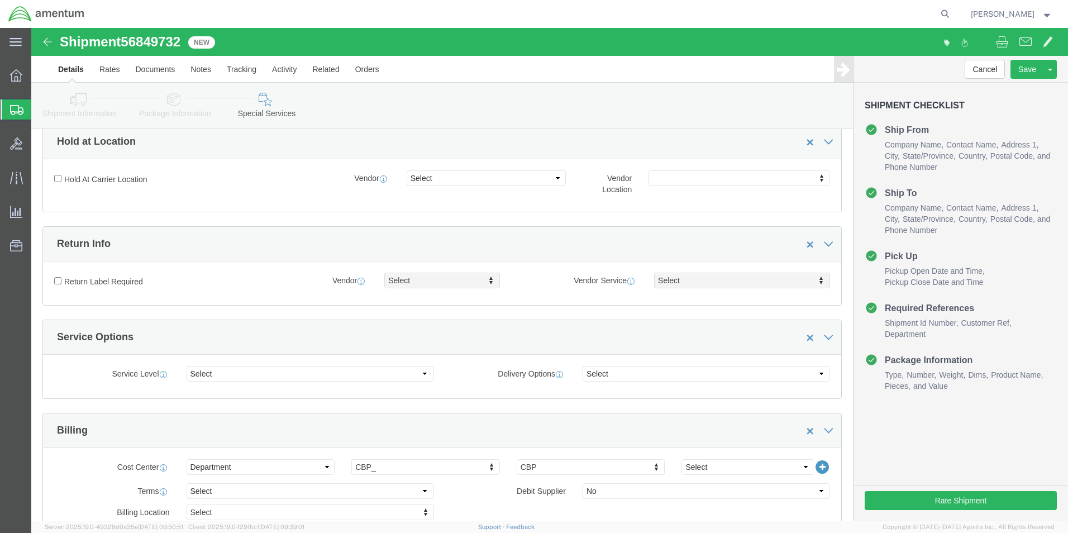
scroll to position [223, 0]
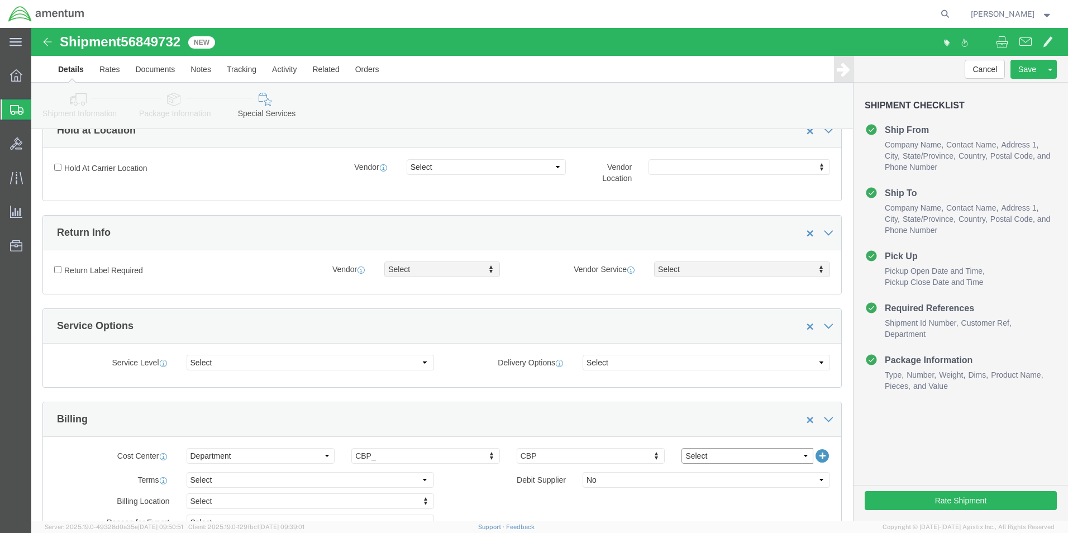
click select "Select 6118.03.03.2219.000.BUN.0000 6118.03.03.2219.000.DLR.0000 6118.03.03.221…"
select select "96752"
click select "Select 6118.03.03.2219.000.BUN.0000 6118.03.03.2219.000.DLR.0000 6118.03.03.221…"
click button "Rate Shipment"
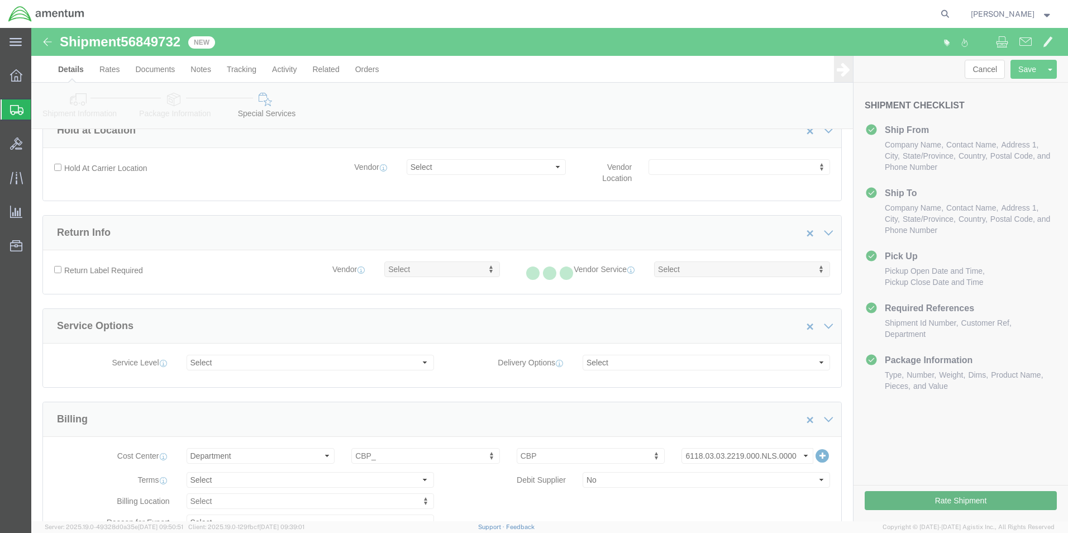
scroll to position [24, 0]
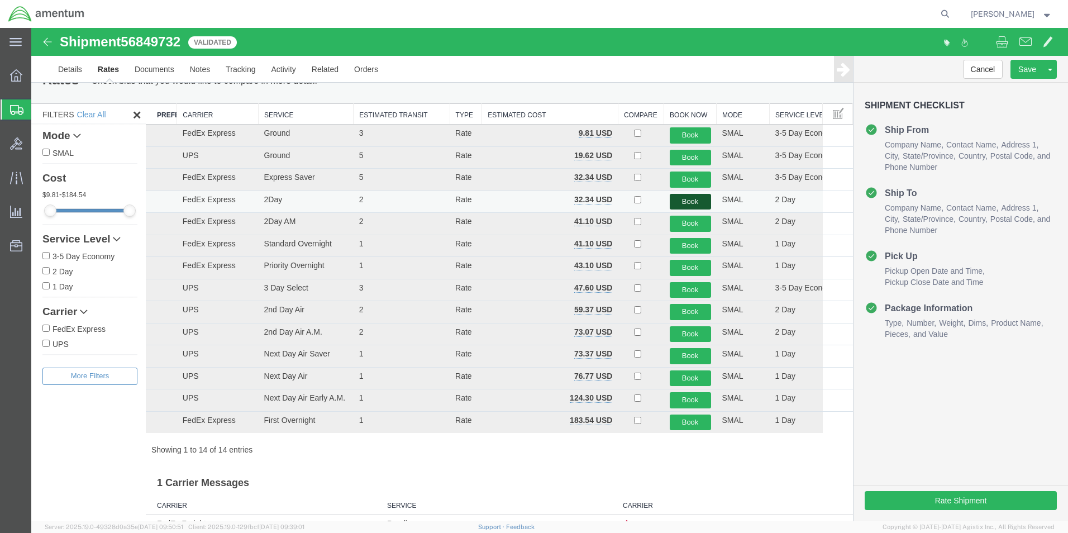
click at [683, 199] on button "Book" at bounding box center [690, 202] width 41 height 16
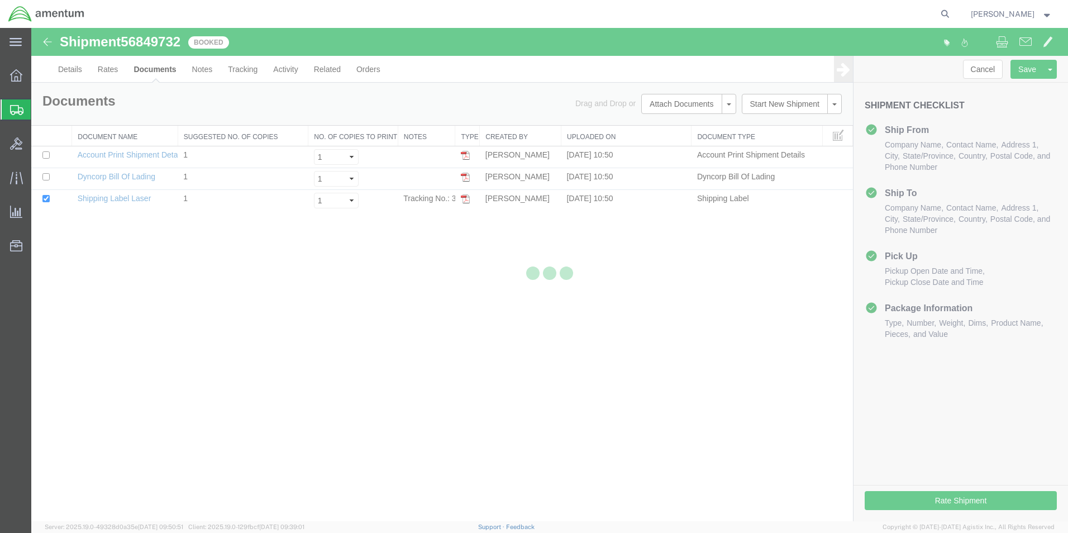
scroll to position [0, 0]
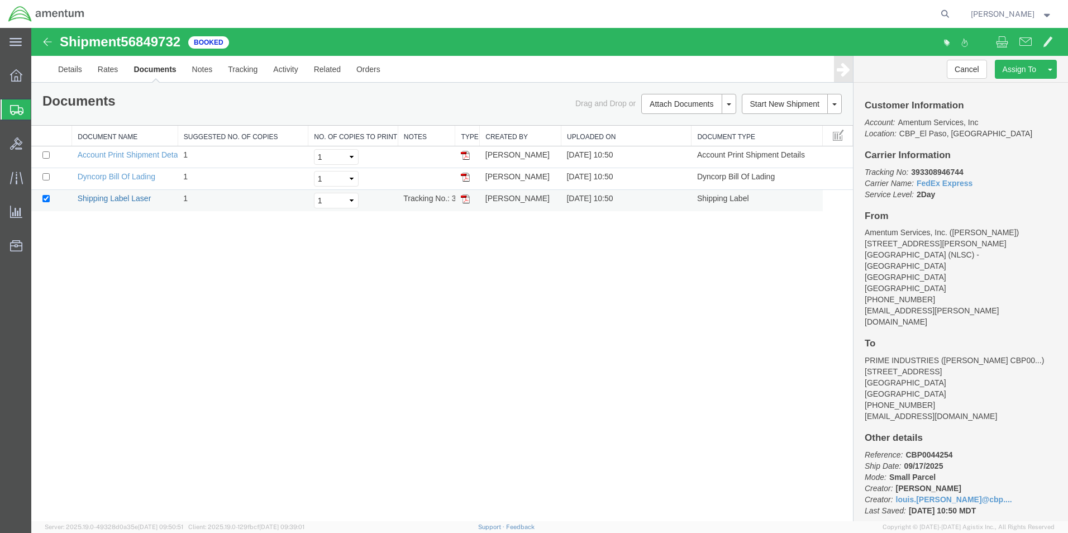
click at [135, 199] on link "Shipping Label Laser" at bounding box center [115, 198] width 74 height 9
